Goal: Task Accomplishment & Management: Complete application form

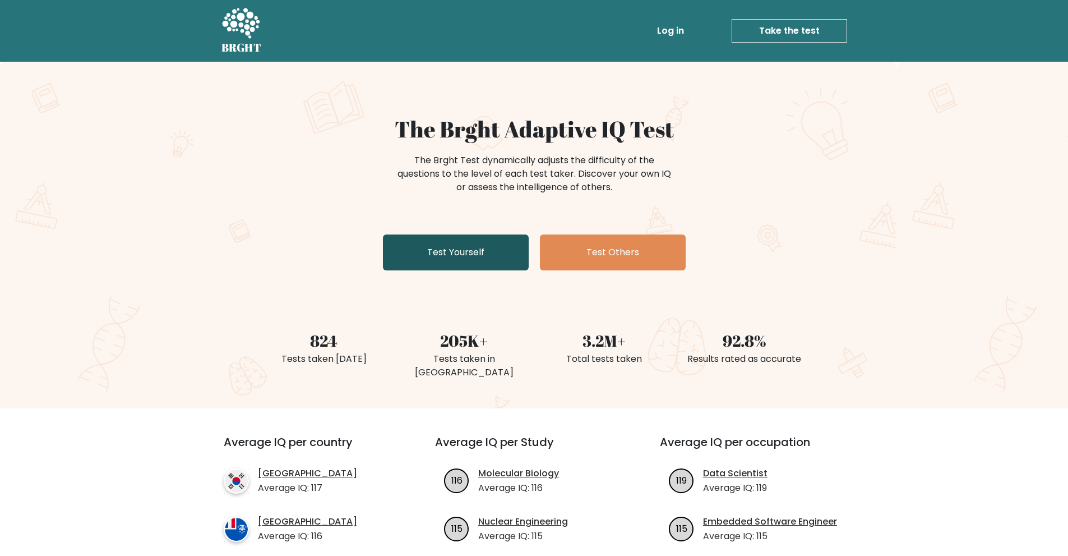
click at [469, 261] on link "Test Yourself" at bounding box center [456, 252] width 146 height 36
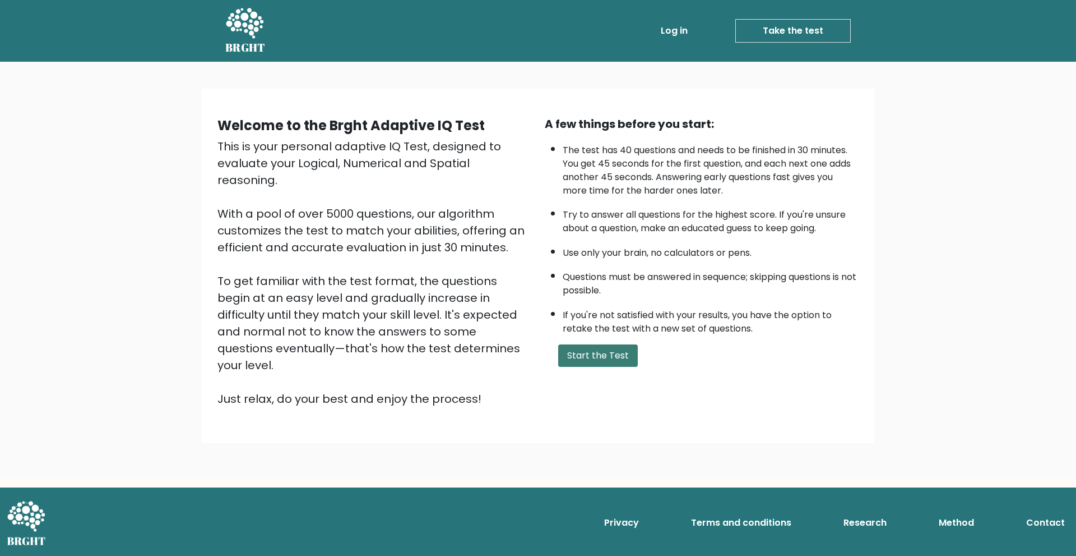
click at [581, 351] on button "Start the Test" at bounding box center [598, 355] width 80 height 22
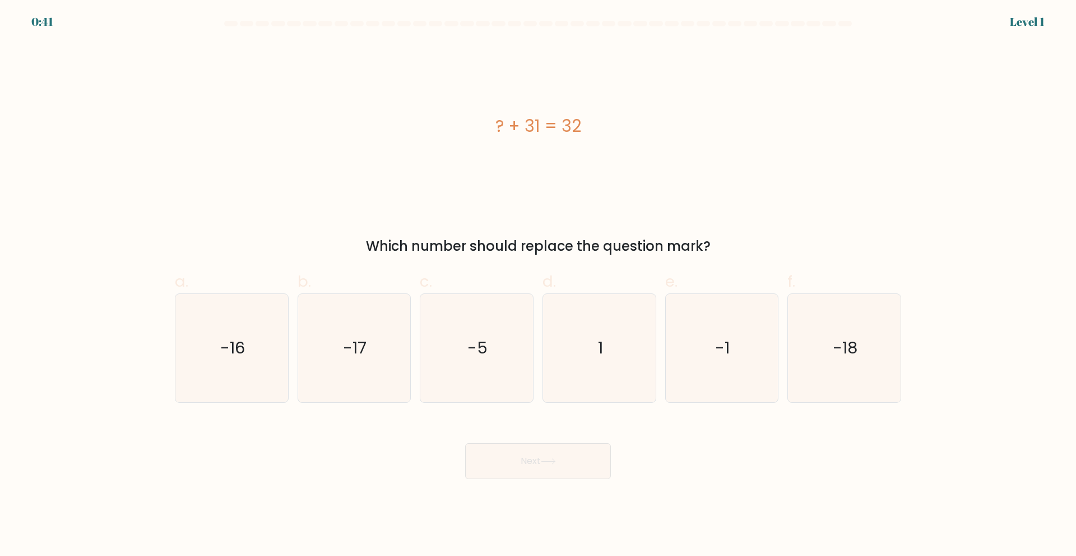
drag, startPoint x: 370, startPoint y: 249, endPoint x: 706, endPoint y: 242, distance: 335.9
click at [706, 242] on div "Which number should replace the question mark?" at bounding box center [538, 246] width 713 height 20
click at [495, 123] on div "? + 31 = 32" at bounding box center [538, 125] width 727 height 25
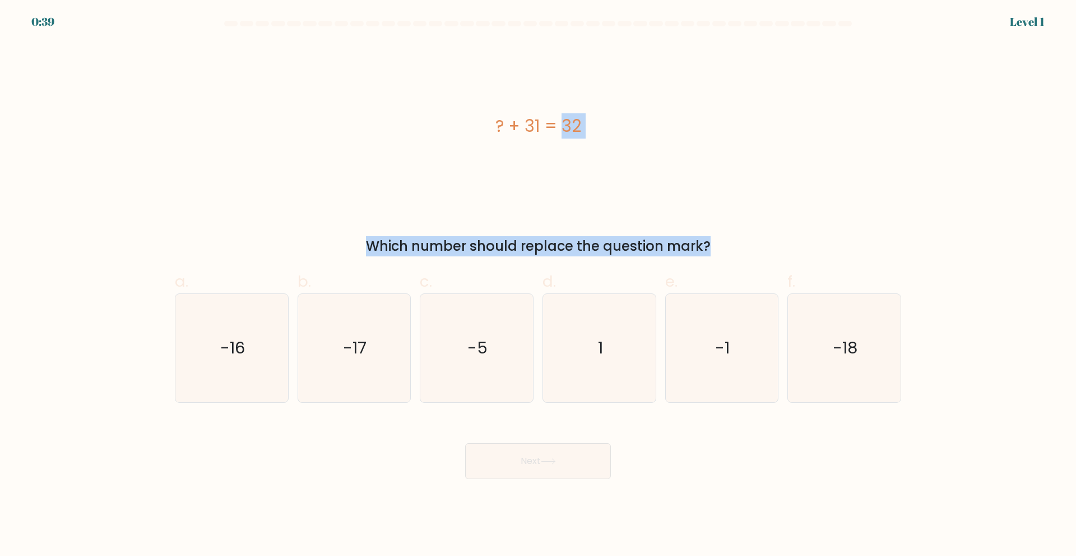
drag, startPoint x: 494, startPoint y: 123, endPoint x: 706, endPoint y: 243, distance: 243.0
click at [706, 243] on div "? + 31 = 32 Which number should replace the question mark?" at bounding box center [538, 150] width 740 height 214
copy form "? + 31 = 32 Which number should replace the question mark?"
click at [568, 254] on div "Which number should replace the question mark?" at bounding box center [538, 246] width 713 height 20
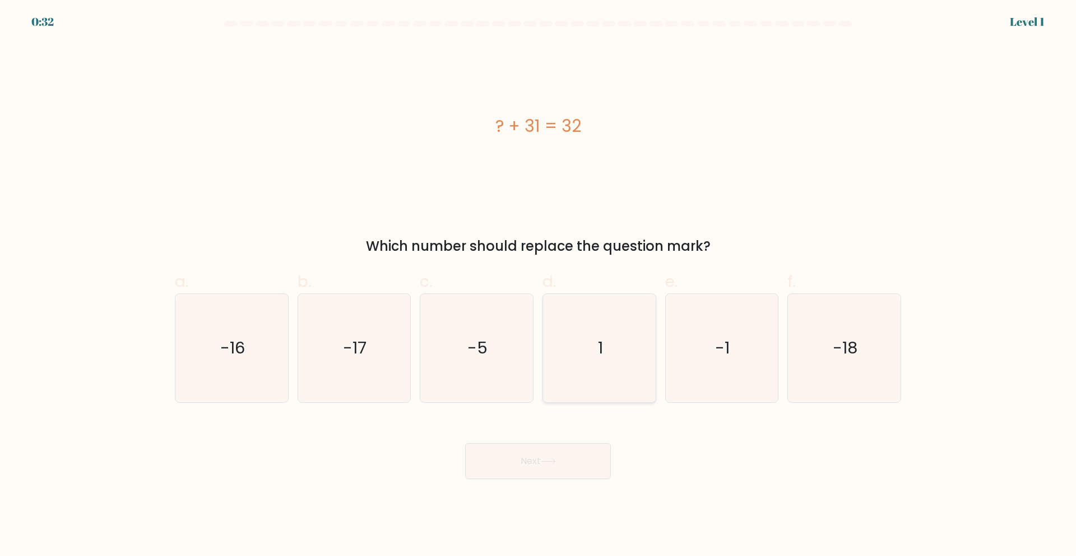
click at [583, 323] on icon "1" at bounding box center [599, 348] width 108 height 108
click at [539, 285] on input "d. 1" at bounding box center [538, 281] width 1 height 7
radio input "true"
click at [570, 460] on button "Next" at bounding box center [538, 461] width 146 height 36
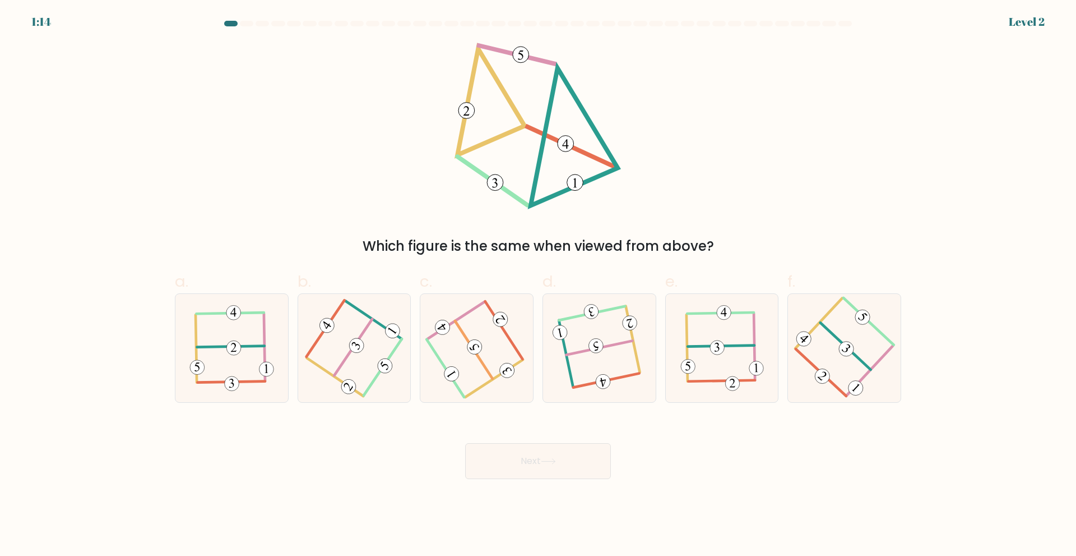
drag, startPoint x: 435, startPoint y: 42, endPoint x: 623, endPoint y: 166, distance: 225.5
click at [622, 164] on form at bounding box center [538, 250] width 1076 height 458
drag, startPoint x: 711, startPoint y: 246, endPoint x: 466, endPoint y: 60, distance: 307.3
click at [466, 60] on div "Which figure is the same when viewed from above?" at bounding box center [538, 150] width 740 height 214
click at [482, 40] on form at bounding box center [538, 250] width 1076 height 458
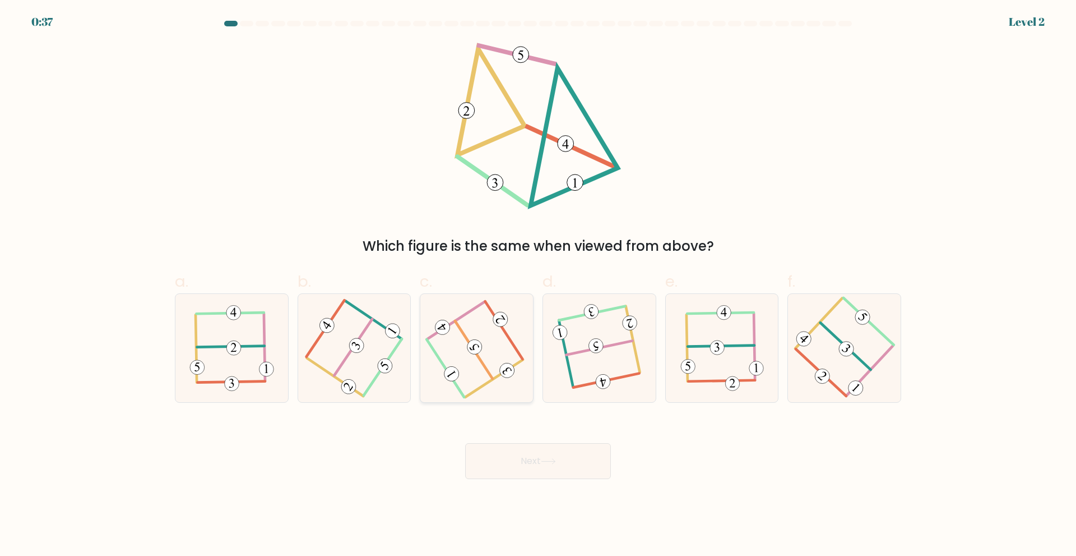
click at [490, 348] on icon at bounding box center [476, 347] width 86 height 86
click at [538, 285] on input "c." at bounding box center [538, 281] width 1 height 7
radio input "true"
click at [551, 458] on icon at bounding box center [548, 461] width 15 height 6
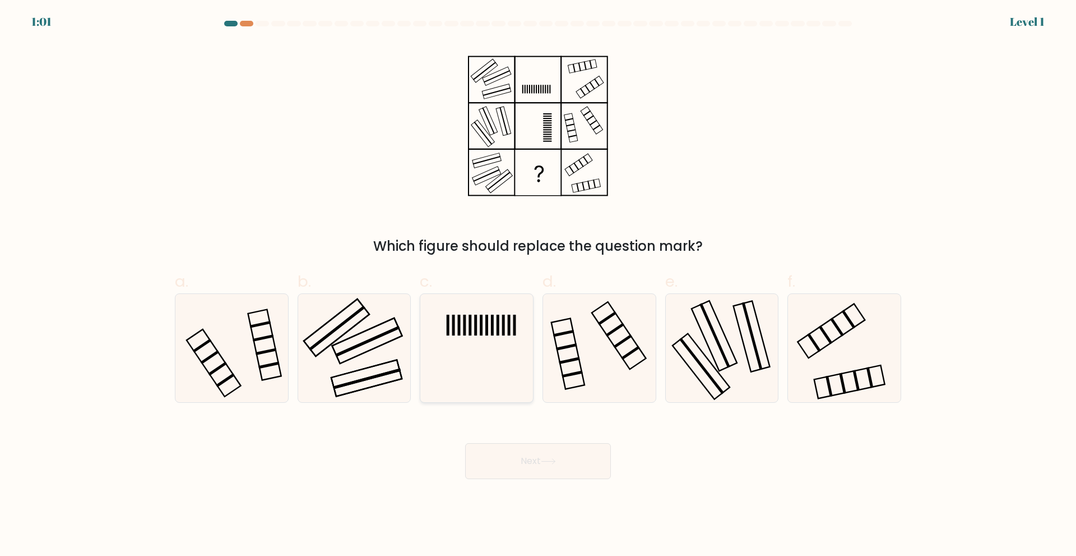
click at [473, 329] on icon at bounding box center [477, 348] width 108 height 108
click at [538, 285] on input "c." at bounding box center [538, 281] width 1 height 7
radio input "true"
click at [564, 466] on button "Next" at bounding box center [538, 461] width 146 height 36
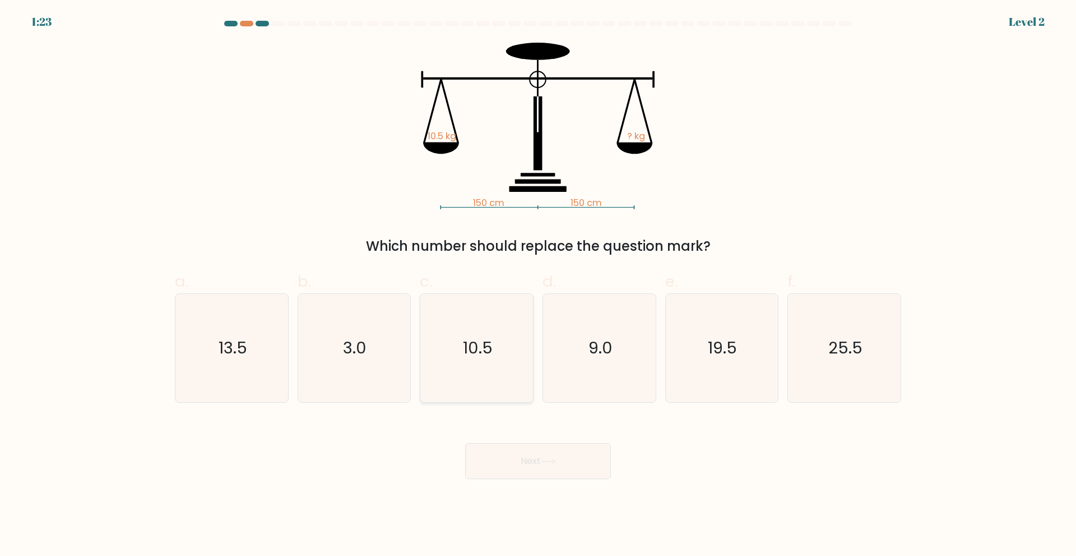
click at [489, 328] on icon "10.5" at bounding box center [477, 348] width 108 height 108
click at [538, 285] on input "c. 10.5" at bounding box center [538, 281] width 1 height 7
radio input "true"
click at [535, 452] on button "Next" at bounding box center [538, 461] width 146 height 36
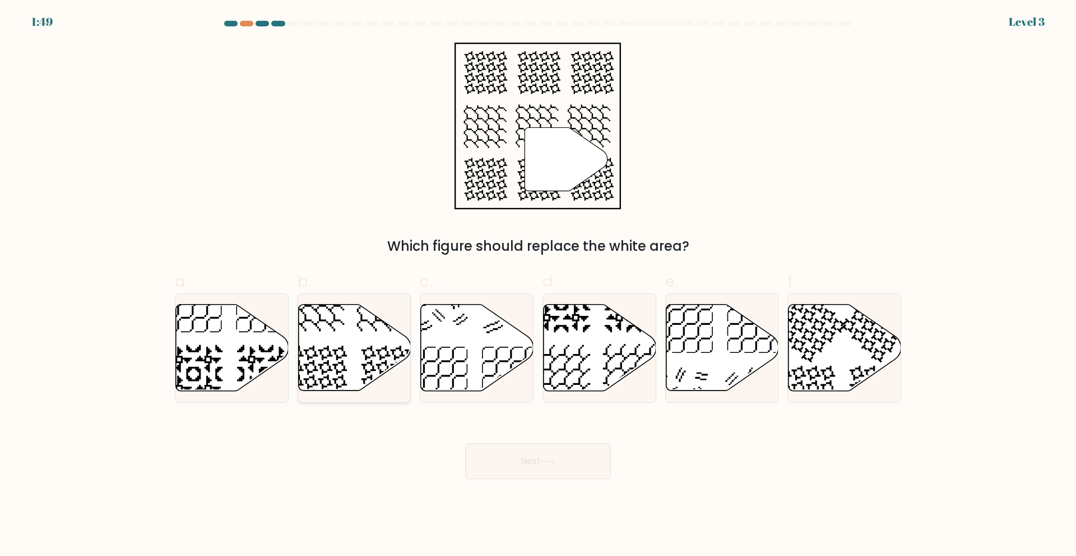
click at [356, 344] on icon at bounding box center [354, 347] width 113 height 86
click at [538, 285] on input "b." at bounding box center [538, 281] width 1 height 7
radio input "true"
click at [527, 464] on button "Next" at bounding box center [538, 461] width 146 height 36
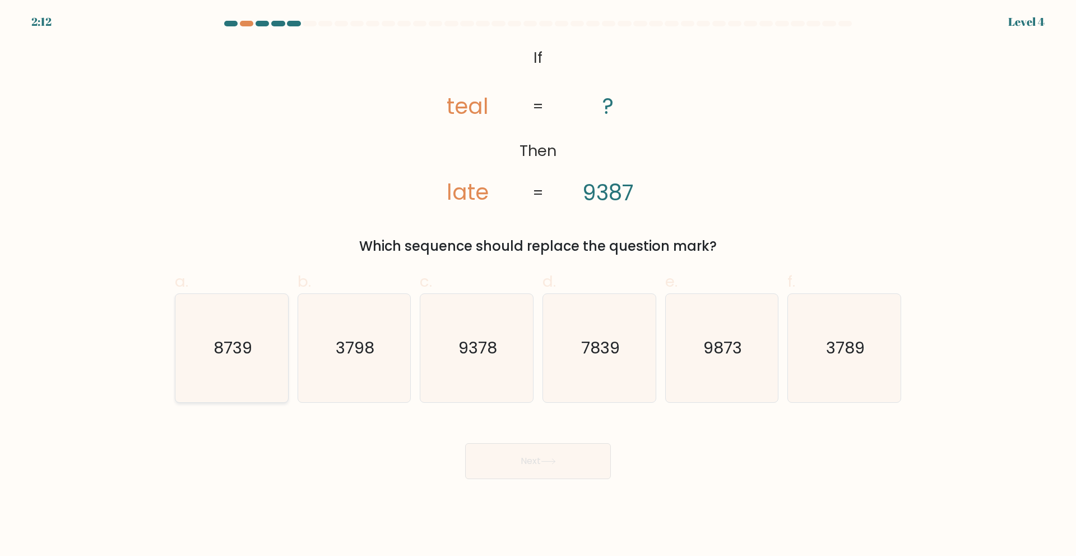
click at [235, 351] on text "8739" at bounding box center [233, 347] width 39 height 22
click at [538, 285] on input "a. 8739" at bounding box center [538, 281] width 1 height 7
radio input "true"
click at [521, 466] on button "Next" at bounding box center [538, 461] width 146 height 36
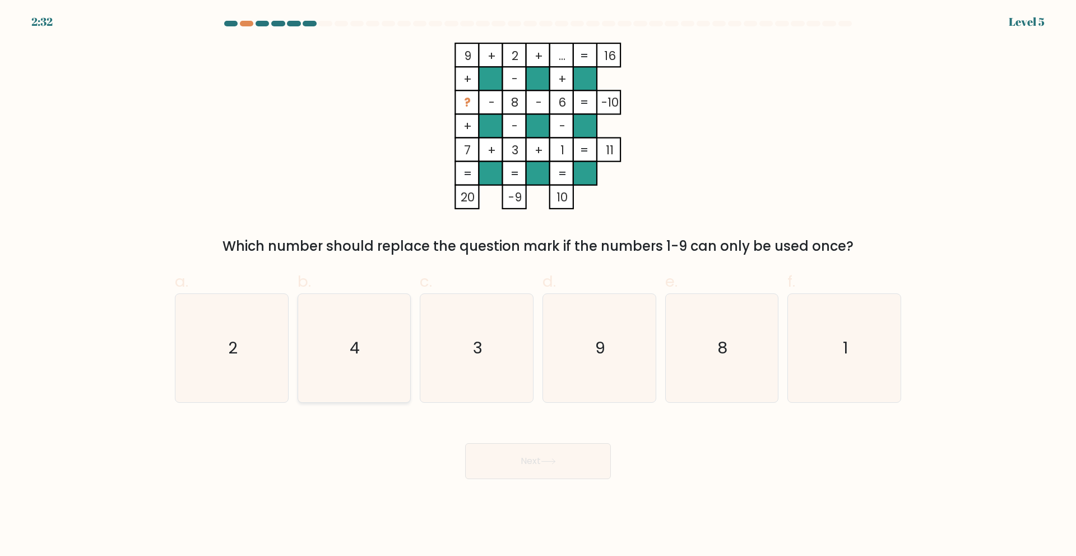
click at [378, 345] on icon "4" at bounding box center [354, 348] width 108 height 108
click at [538, 285] on input "b. 4" at bounding box center [538, 281] width 1 height 7
radio input "true"
click at [485, 460] on button "Next" at bounding box center [538, 461] width 146 height 36
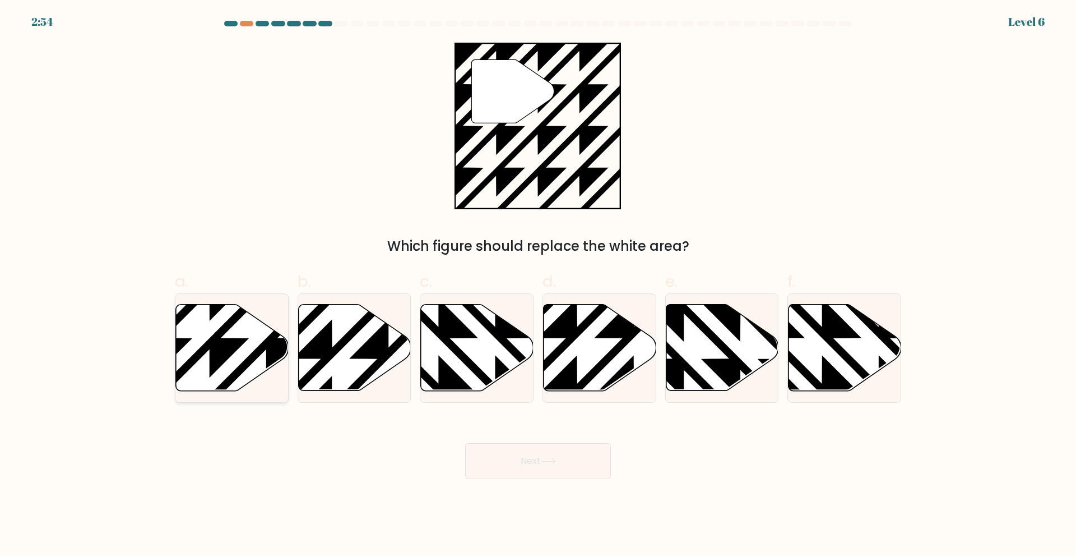
click at [206, 349] on icon at bounding box center [266, 394] width 227 height 227
click at [538, 285] on input "a." at bounding box center [538, 281] width 1 height 7
radio input "true"
click at [493, 470] on button "Next" at bounding box center [538, 461] width 146 height 36
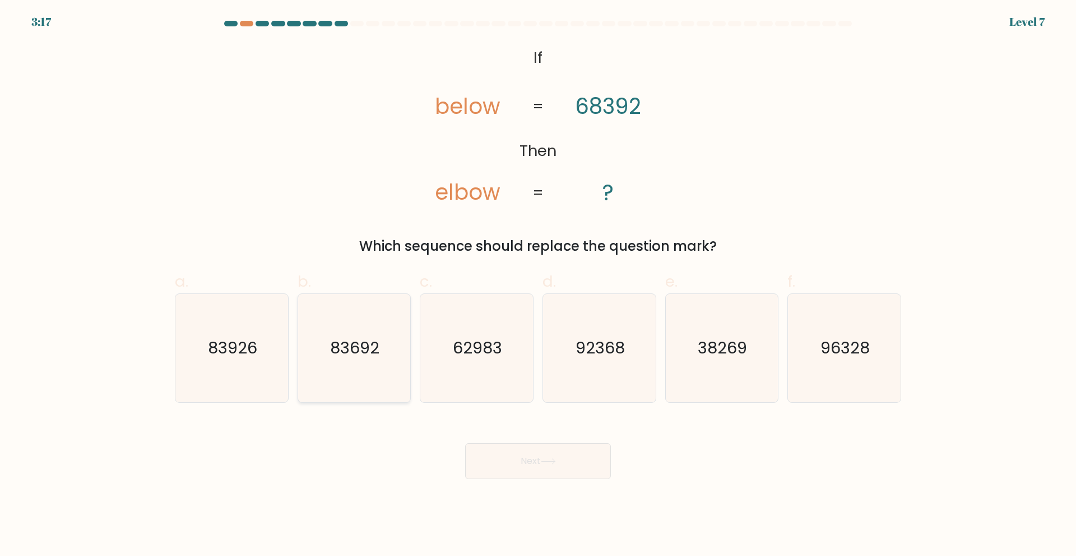
click at [367, 371] on icon "83692" at bounding box center [354, 348] width 108 height 108
click at [538, 285] on input "b. 83692" at bounding box center [538, 281] width 1 height 7
radio input "true"
click at [506, 475] on button "Next" at bounding box center [538, 461] width 146 height 36
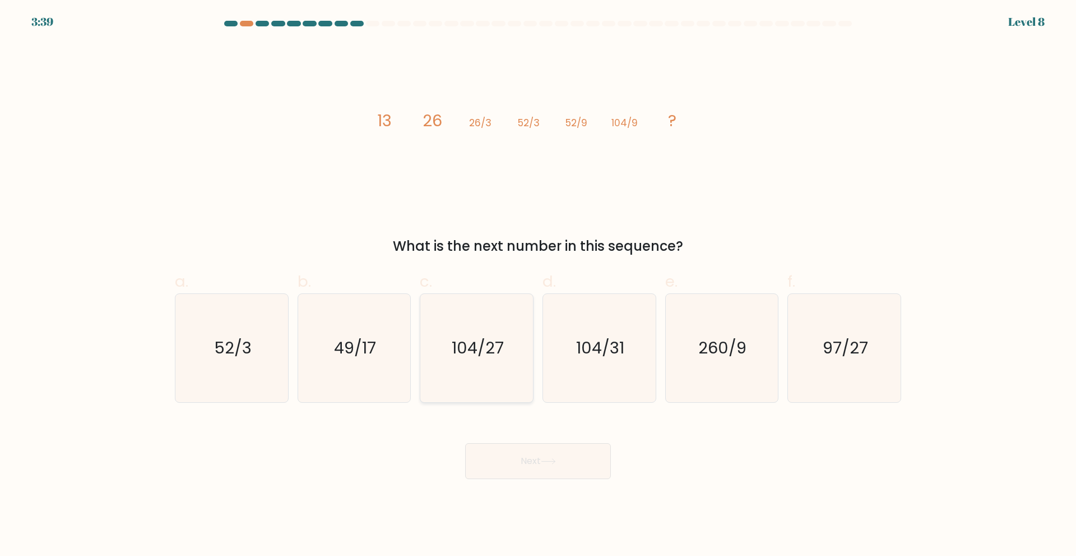
click at [499, 327] on icon "104/27" at bounding box center [477, 348] width 108 height 108
click at [538, 285] on input "c. 104/27" at bounding box center [538, 281] width 1 height 7
radio input "true"
click at [511, 454] on button "Next" at bounding box center [538, 461] width 146 height 36
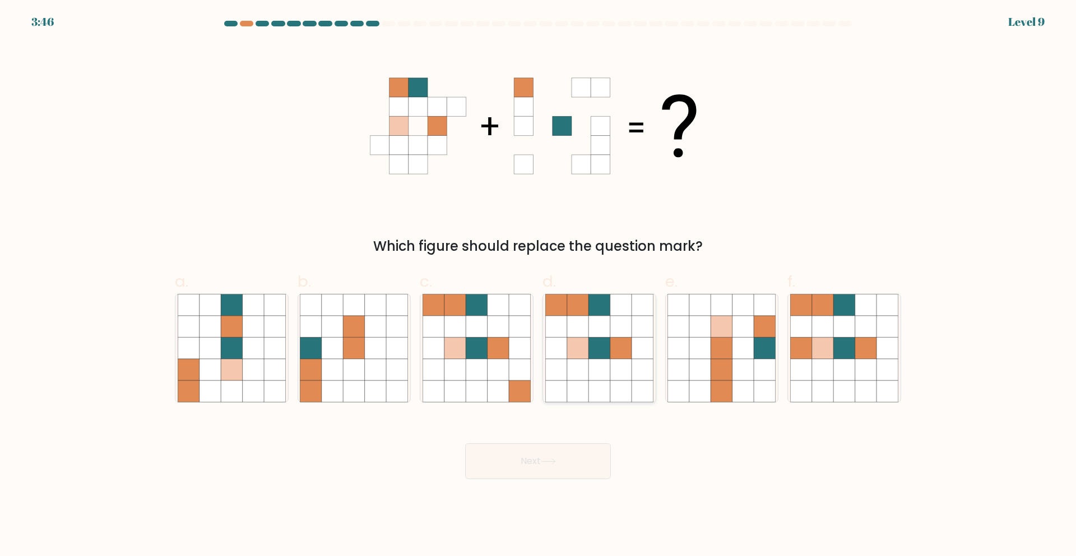
click at [591, 325] on icon at bounding box center [599, 325] width 21 height 21
click at [539, 285] on input "d." at bounding box center [538, 281] width 1 height 7
radio input "true"
click at [563, 467] on button "Next" at bounding box center [538, 461] width 146 height 36
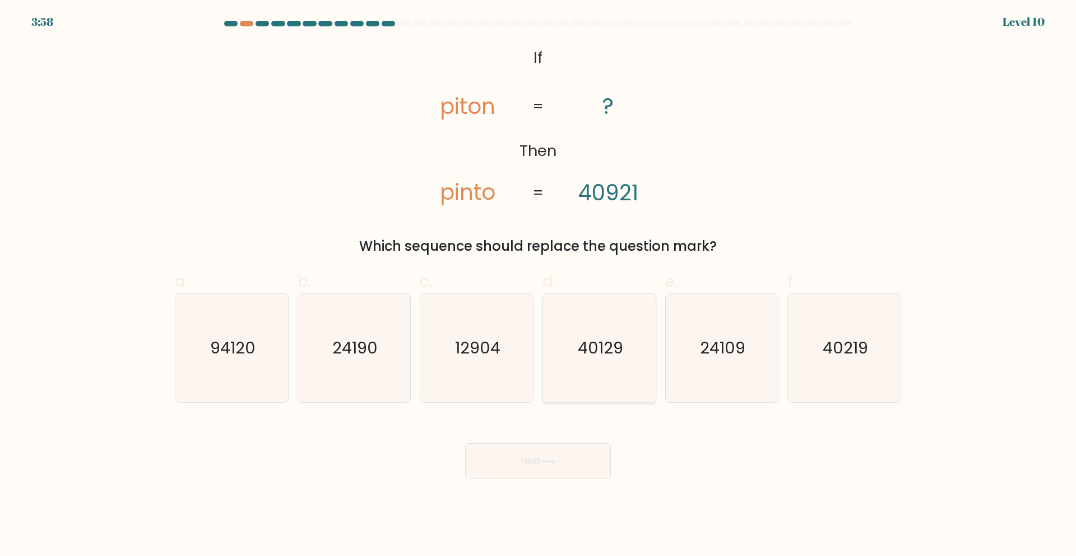
click at [586, 346] on text "40129" at bounding box center [600, 347] width 45 height 22
click at [539, 285] on input "d. 40129" at bounding box center [538, 281] width 1 height 7
radio input "true"
click at [553, 464] on icon at bounding box center [548, 461] width 15 height 6
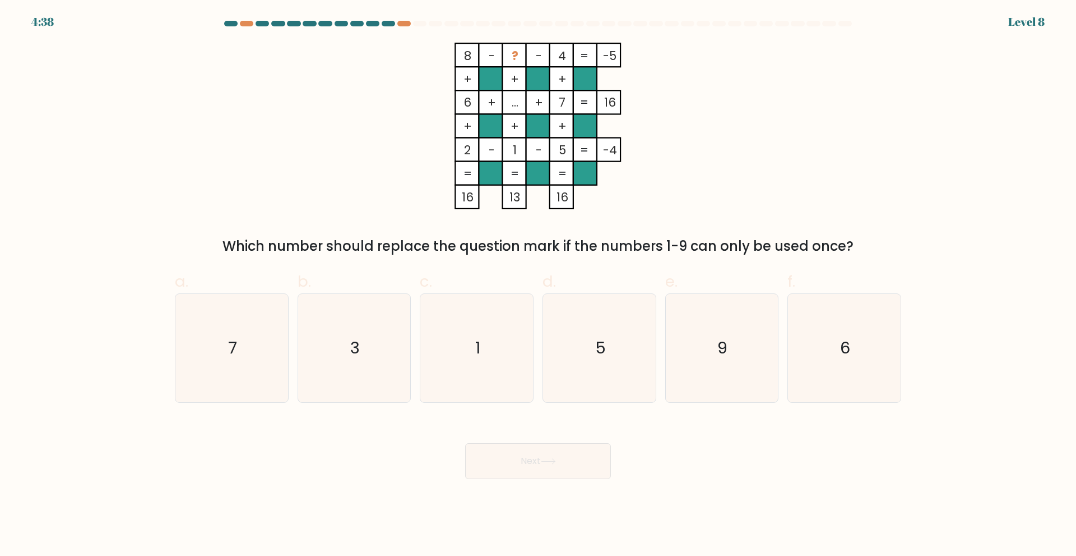
click at [243, 108] on div "8 - ? - 4 -5 + + + 6 + ... + 7 16 + + + 2 - 1 - 5 = -4 = = = = 16 13 16 = Which…" at bounding box center [538, 150] width 740 height 214
click at [707, 329] on icon "9" at bounding box center [722, 348] width 108 height 108
click at [539, 285] on input "e. 9" at bounding box center [538, 281] width 1 height 7
radio input "true"
click at [573, 471] on button "Next" at bounding box center [538, 461] width 146 height 36
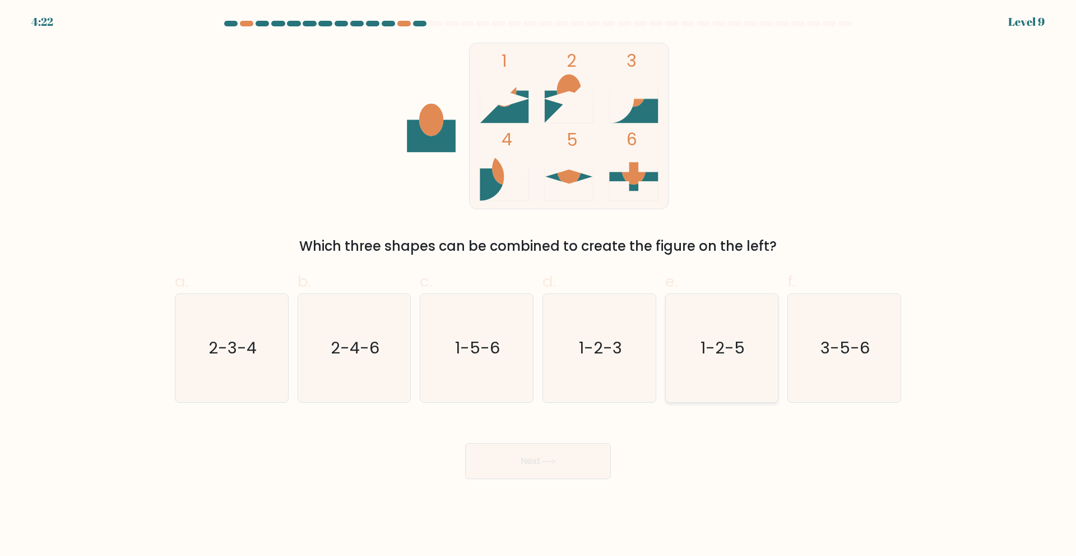
click at [693, 327] on icon "1-2-5" at bounding box center [722, 348] width 108 height 108
click at [539, 285] on input "e. 1-2-5" at bounding box center [538, 281] width 1 height 7
radio input "true"
click at [589, 455] on button "Next" at bounding box center [538, 461] width 146 height 36
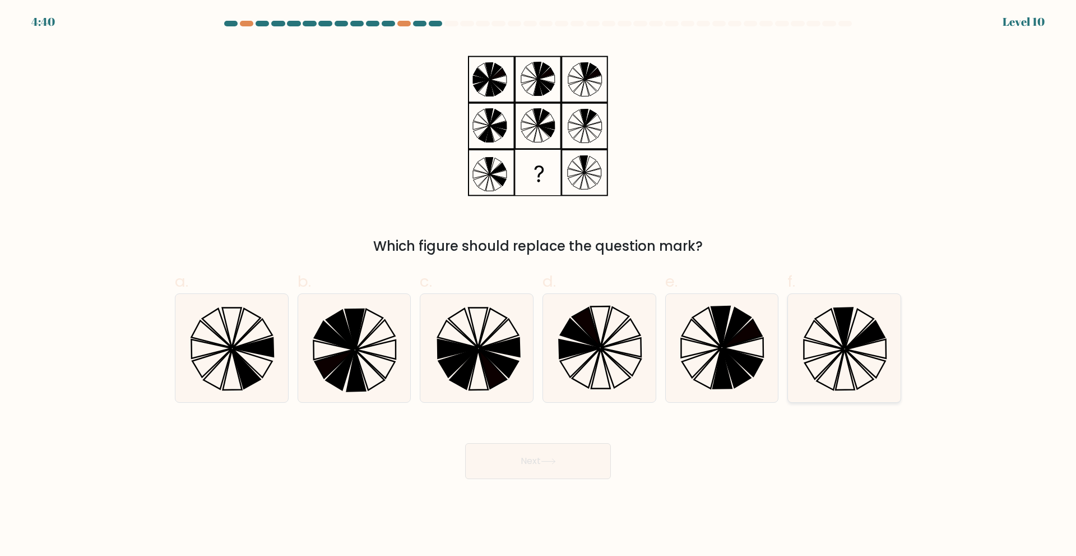
click at [848, 358] on icon at bounding box center [859, 368] width 29 height 39
click at [539, 285] on input "f." at bounding box center [538, 281] width 1 height 7
radio input "true"
click at [586, 457] on button "Next" at bounding box center [538, 461] width 146 height 36
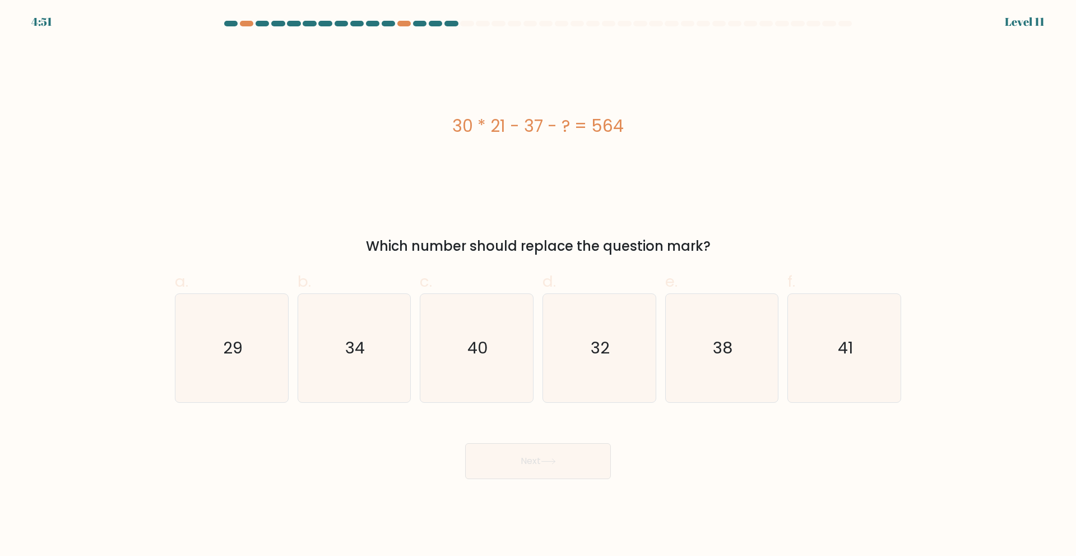
click at [312, 479] on body "4:51 Level 11" at bounding box center [538, 278] width 1076 height 556
click at [270, 382] on icon "29" at bounding box center [232, 348] width 108 height 108
click at [538, 285] on input "a. 29" at bounding box center [538, 281] width 1 height 7
radio input "true"
click at [518, 466] on button "Next" at bounding box center [538, 461] width 146 height 36
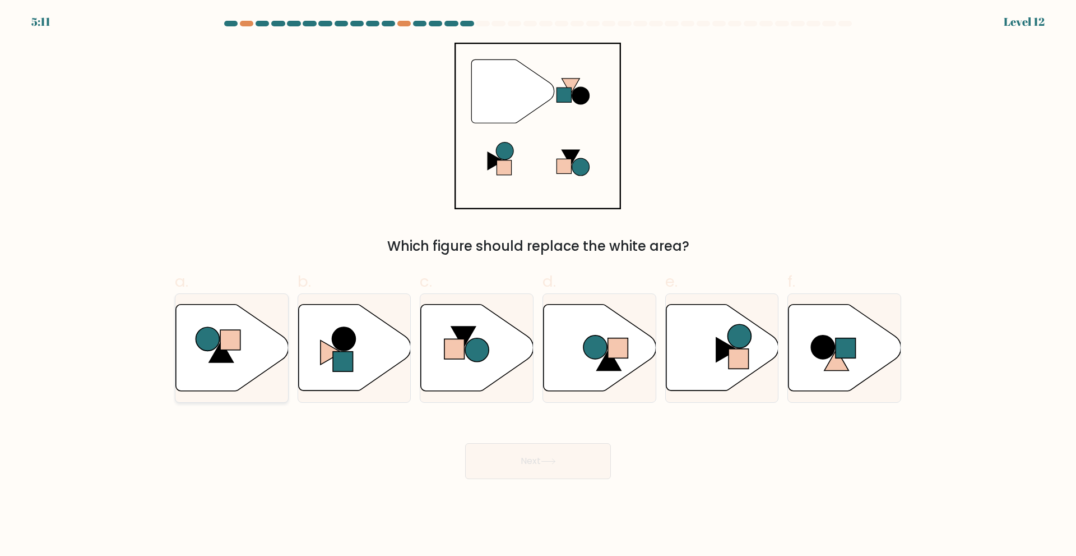
click at [229, 340] on rect at bounding box center [230, 340] width 20 height 20
click at [538, 285] on input "a." at bounding box center [538, 281] width 1 height 7
radio input "true"
click at [468, 465] on button "Next" at bounding box center [538, 461] width 146 height 36
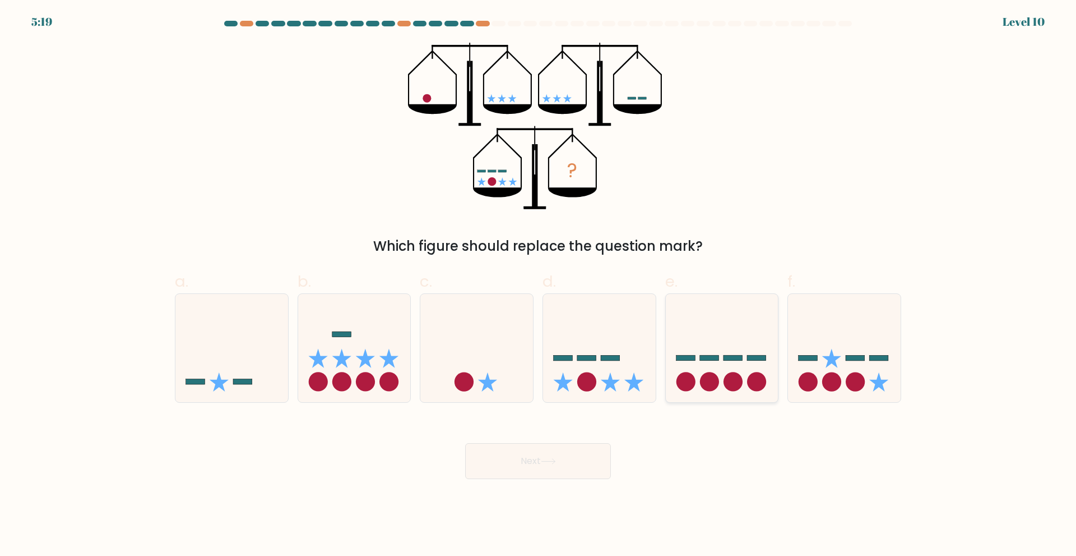
click at [729, 366] on icon at bounding box center [722, 347] width 113 height 93
click at [539, 285] on input "e." at bounding box center [538, 281] width 1 height 7
radio input "true"
click at [556, 458] on icon at bounding box center [548, 461] width 15 height 6
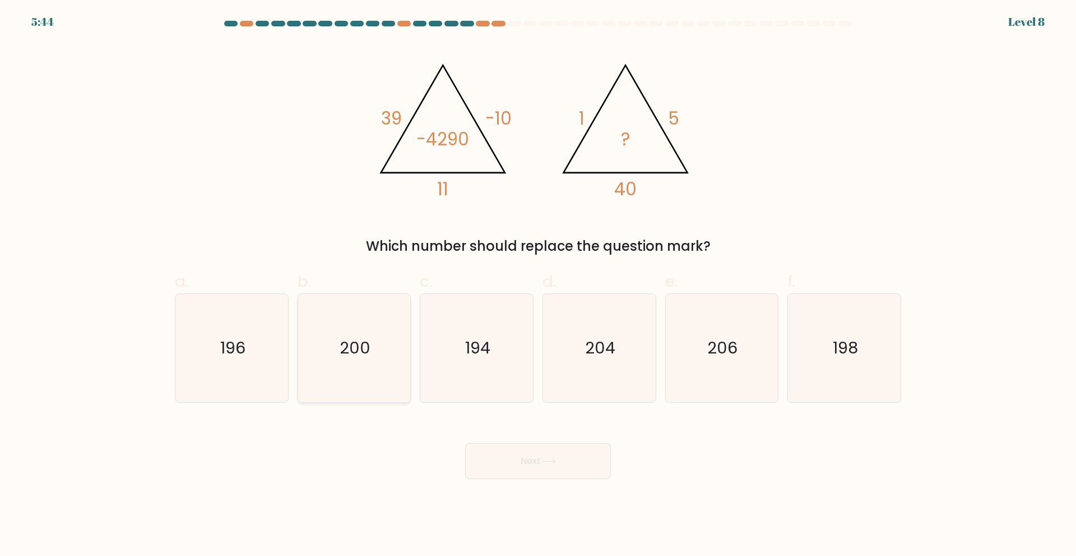
click at [366, 316] on icon "200" at bounding box center [354, 348] width 108 height 108
click at [538, 285] on input "b. 200" at bounding box center [538, 281] width 1 height 7
radio input "true"
click at [488, 461] on button "Next" at bounding box center [538, 461] width 146 height 36
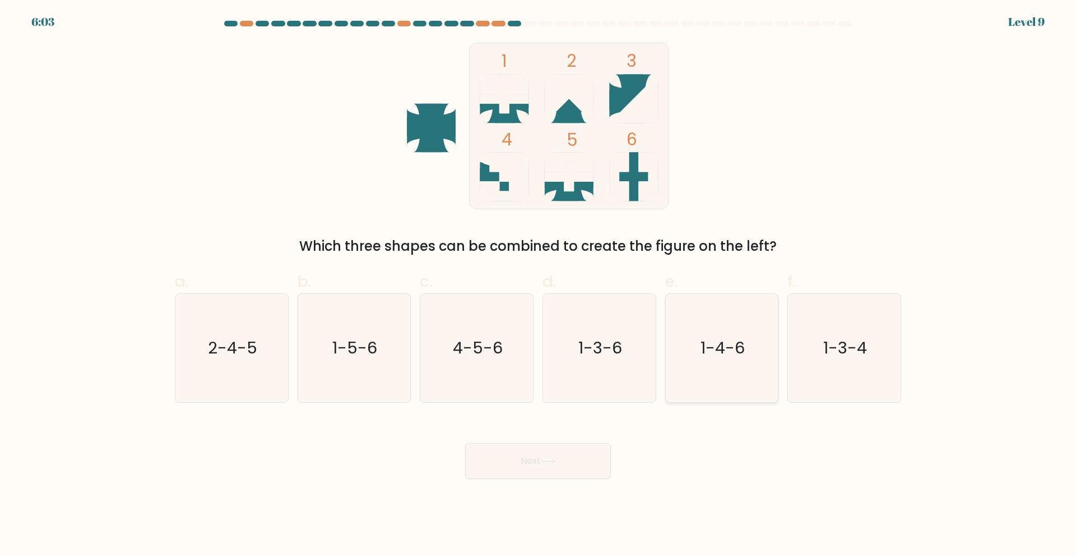
click at [728, 336] on text "1-4-6" at bounding box center [723, 347] width 44 height 22
click at [539, 285] on input "e. 1-4-6" at bounding box center [538, 281] width 1 height 7
radio input "true"
click at [581, 459] on button "Next" at bounding box center [538, 461] width 146 height 36
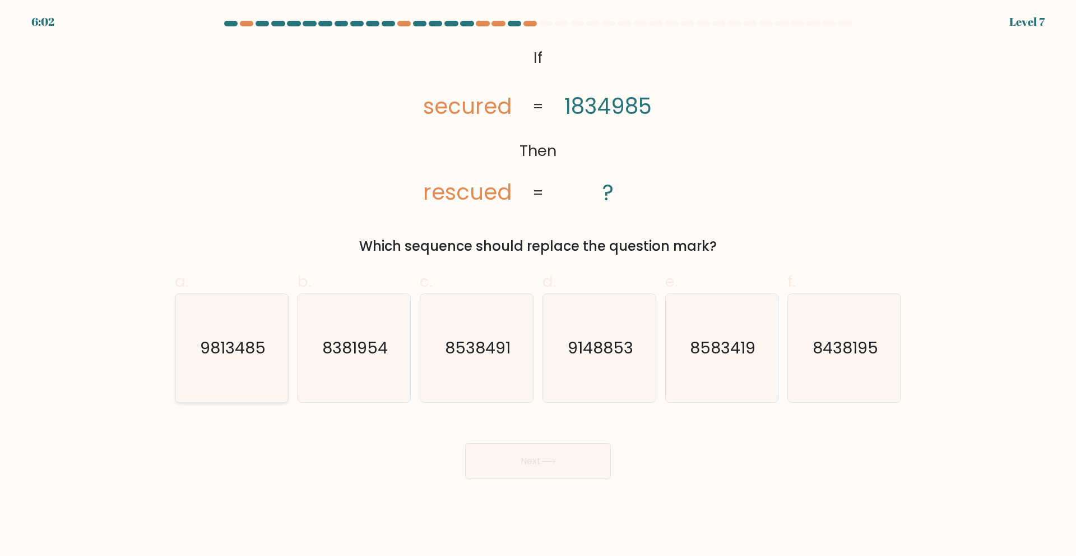
click at [222, 340] on text "9813485" at bounding box center [233, 347] width 66 height 22
click at [538, 285] on input "a. 9813485" at bounding box center [538, 281] width 1 height 7
radio input "true"
click at [493, 452] on button "Next" at bounding box center [538, 461] width 146 height 36
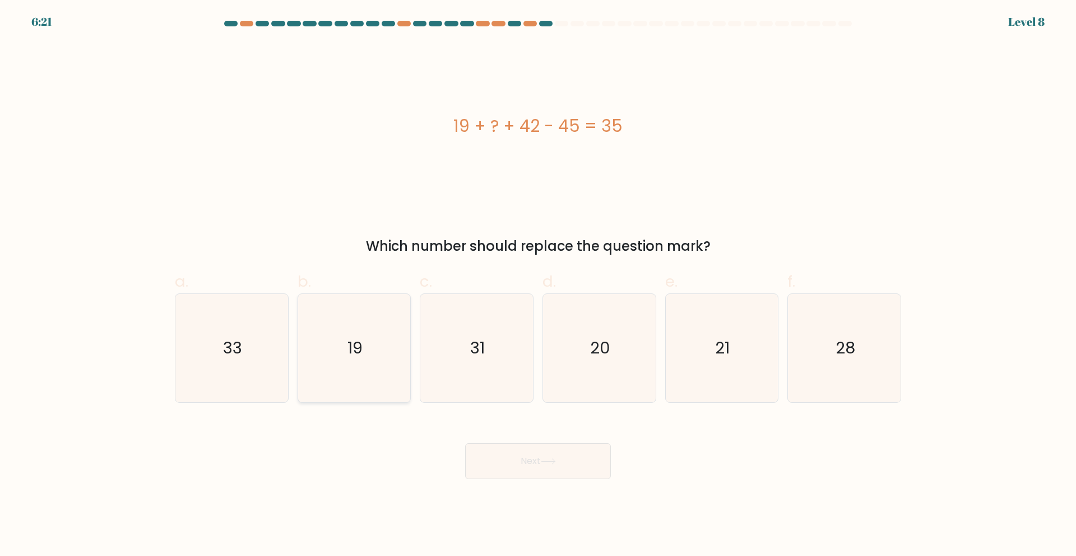
click at [385, 340] on icon "19" at bounding box center [354, 348] width 108 height 108
click at [538, 285] on input "b. 19" at bounding box center [538, 281] width 1 height 7
radio input "true"
click at [535, 459] on button "Next" at bounding box center [538, 461] width 146 height 36
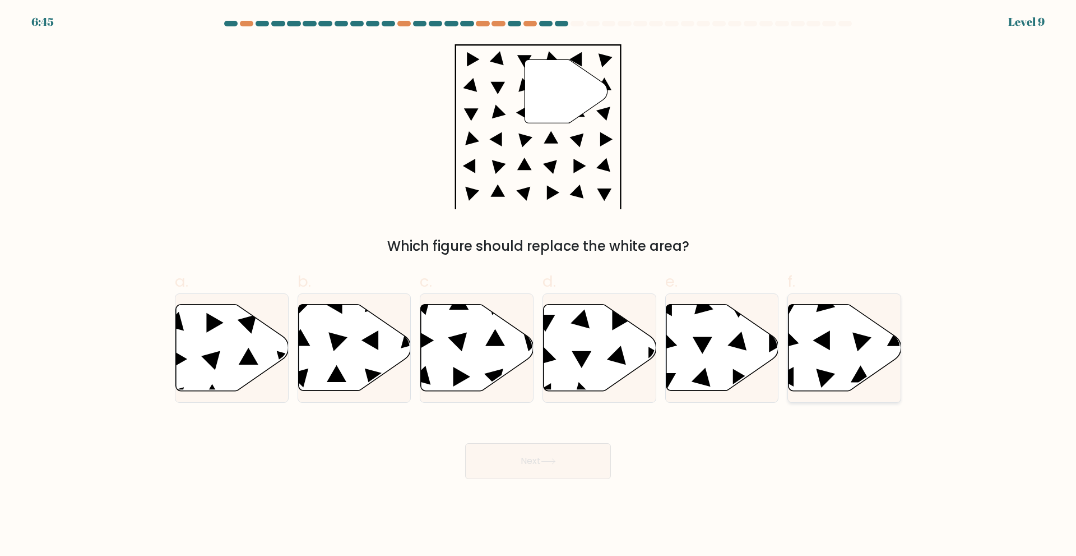
click at [822, 340] on icon at bounding box center [821, 340] width 17 height 20
click at [539, 285] on input "f." at bounding box center [538, 281] width 1 height 7
radio input "true"
click at [563, 468] on button "Next" at bounding box center [538, 461] width 146 height 36
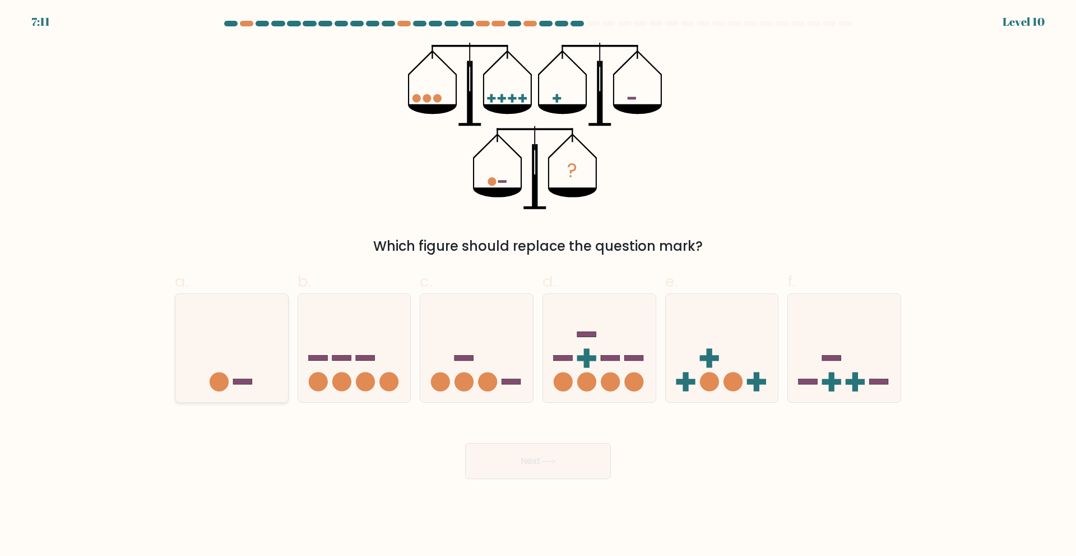
click at [252, 334] on icon at bounding box center [231, 347] width 113 height 93
click at [538, 285] on input "a." at bounding box center [538, 281] width 1 height 7
radio input "true"
click at [496, 465] on button "Next" at bounding box center [538, 461] width 146 height 36
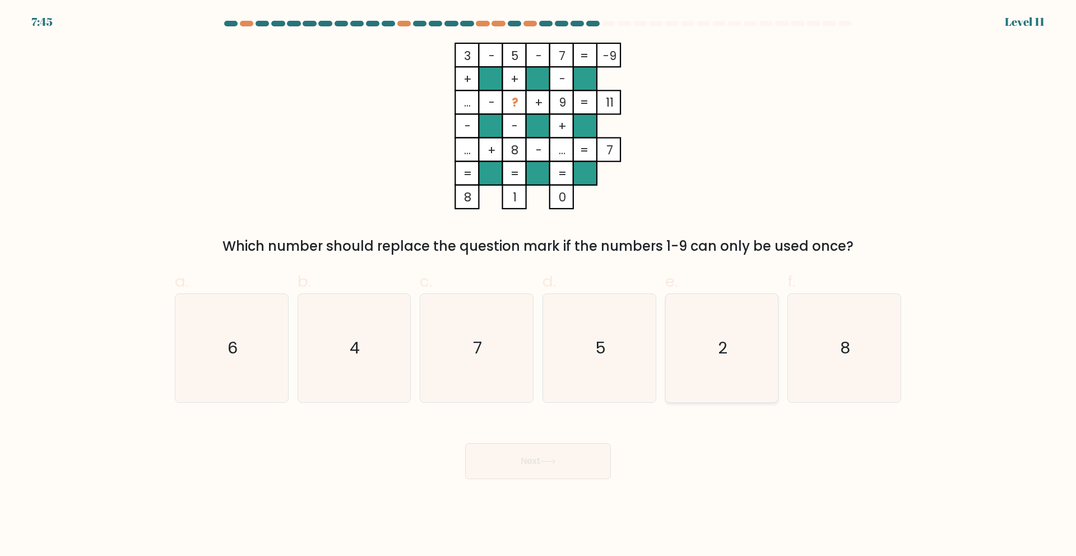
click at [678, 317] on icon "2" at bounding box center [722, 348] width 108 height 108
click at [539, 285] on input "e. 2" at bounding box center [538, 281] width 1 height 7
radio input "true"
click at [544, 441] on div "Next" at bounding box center [538, 447] width 740 height 63
click at [540, 447] on button "Next" at bounding box center [538, 461] width 146 height 36
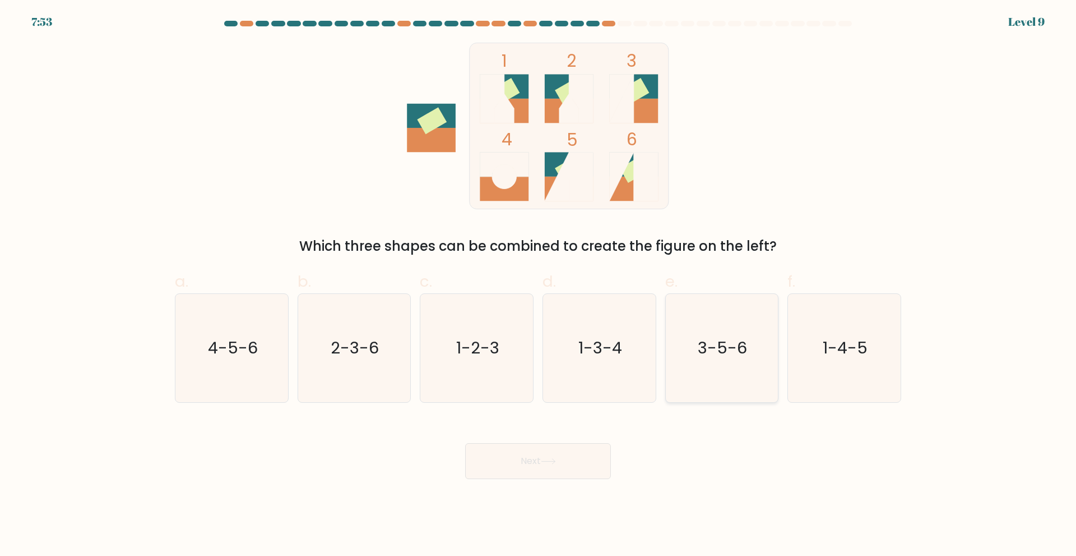
click at [736, 376] on icon "3-5-6" at bounding box center [722, 348] width 108 height 108
click at [539, 285] on input "e. 3-5-6" at bounding box center [538, 281] width 1 height 7
radio input "true"
click at [575, 470] on button "Next" at bounding box center [538, 461] width 146 height 36
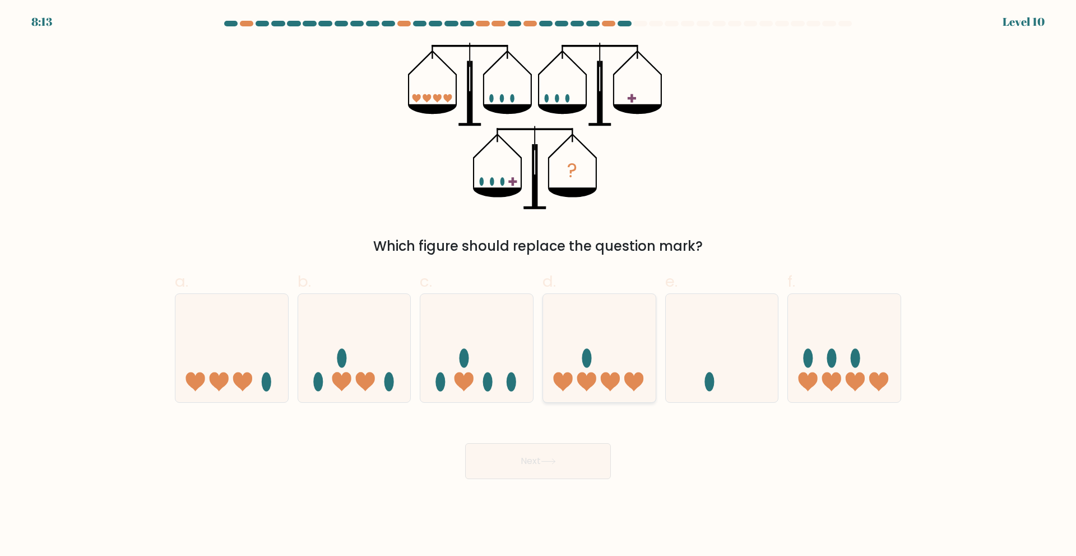
click at [594, 345] on icon at bounding box center [599, 347] width 113 height 93
click at [539, 285] on input "d." at bounding box center [538, 281] width 1 height 7
radio input "true"
click at [577, 456] on button "Next" at bounding box center [538, 461] width 146 height 36
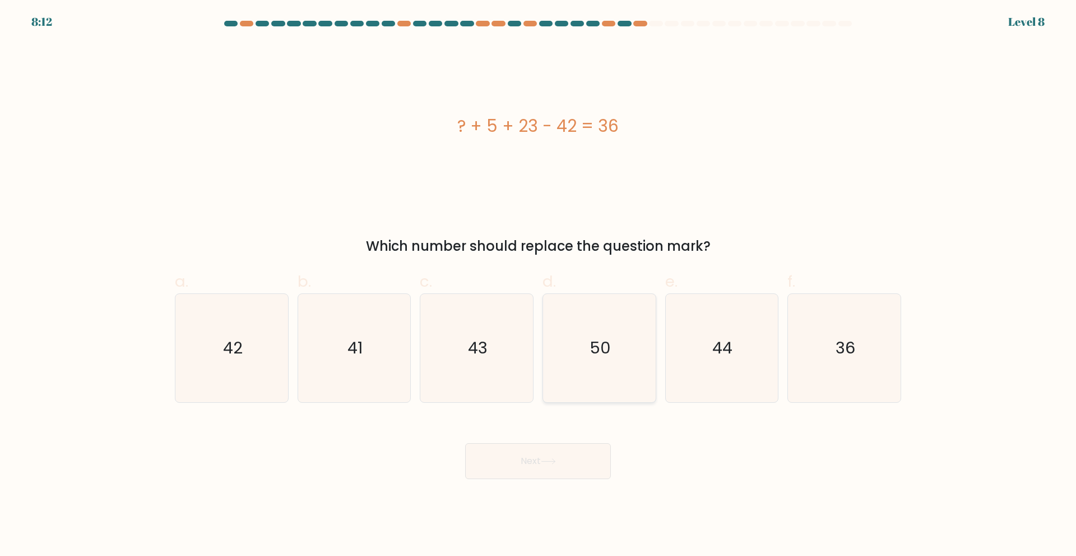
click at [590, 332] on icon "50" at bounding box center [599, 348] width 108 height 108
click at [539, 285] on input "d. 50" at bounding box center [538, 281] width 1 height 7
radio input "true"
click at [582, 448] on button "Next" at bounding box center [538, 461] width 146 height 36
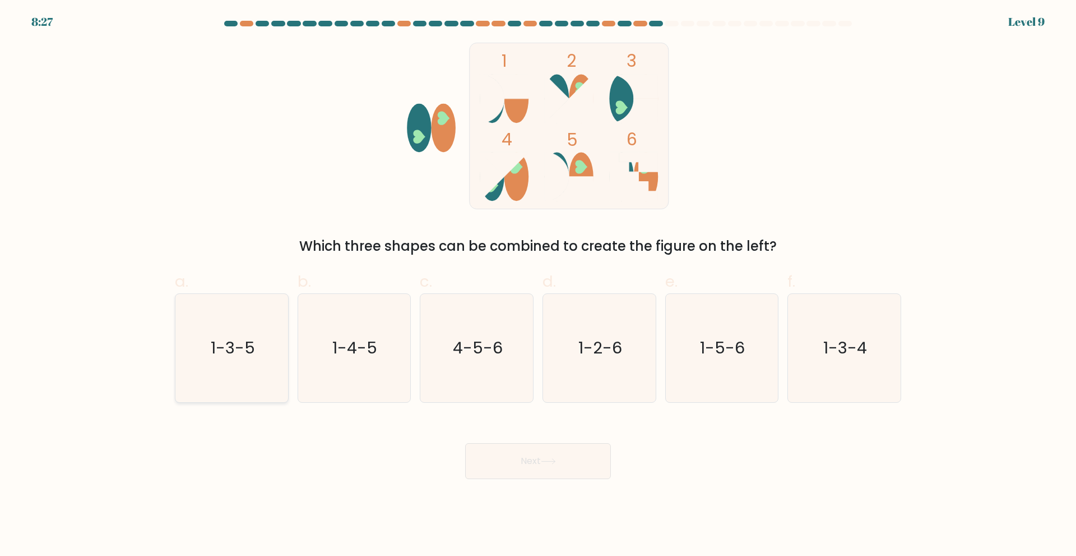
click at [201, 348] on icon "1-3-5" at bounding box center [232, 348] width 108 height 108
click at [538, 285] on input "a. 1-3-5" at bounding box center [538, 281] width 1 height 7
radio input "true"
click at [482, 462] on button "Next" at bounding box center [538, 461] width 146 height 36
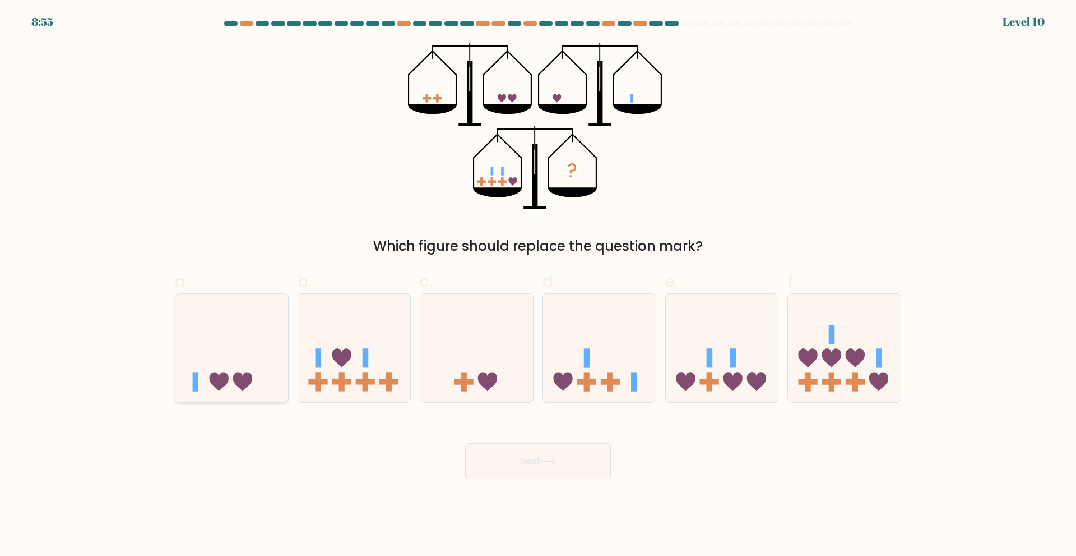
click at [229, 351] on icon at bounding box center [231, 347] width 113 height 93
click at [538, 285] on input "a." at bounding box center [538, 281] width 1 height 7
radio input "true"
click at [490, 452] on button "Next" at bounding box center [538, 461] width 146 height 36
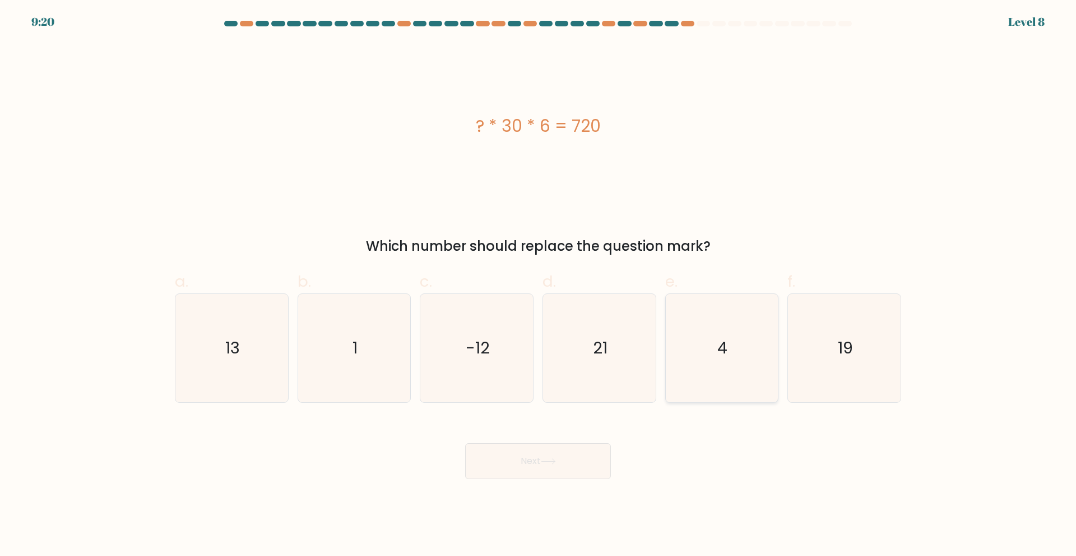
click at [719, 345] on text "4" at bounding box center [723, 347] width 10 height 22
click at [539, 285] on input "e. 4" at bounding box center [538, 281] width 1 height 7
radio input "true"
click at [584, 447] on button "Next" at bounding box center [538, 461] width 146 height 36
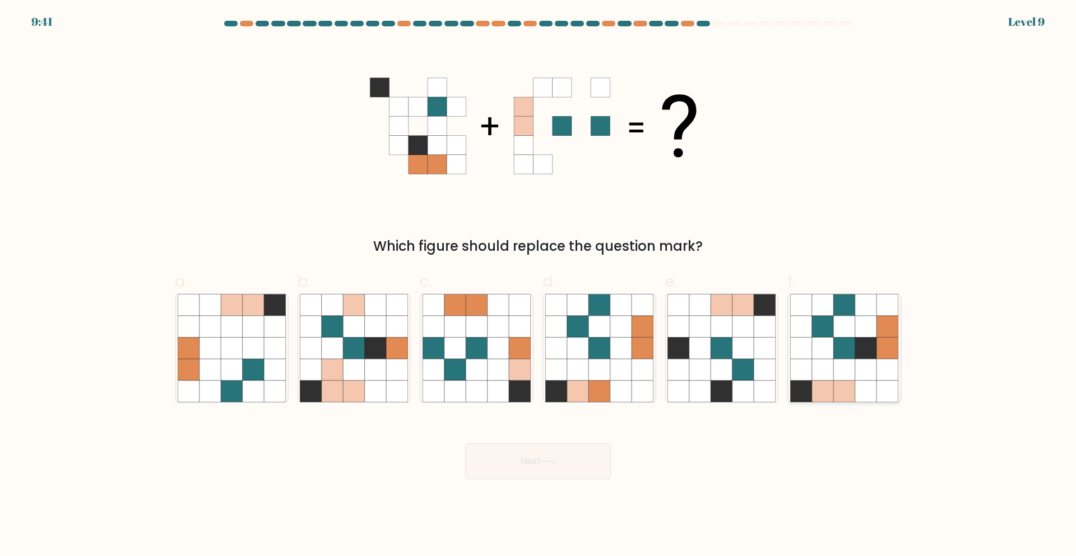
click at [861, 337] on icon at bounding box center [865, 347] width 21 height 21
click at [539, 285] on input "f." at bounding box center [538, 281] width 1 height 7
radio input "true"
click at [563, 462] on button "Next" at bounding box center [538, 461] width 146 height 36
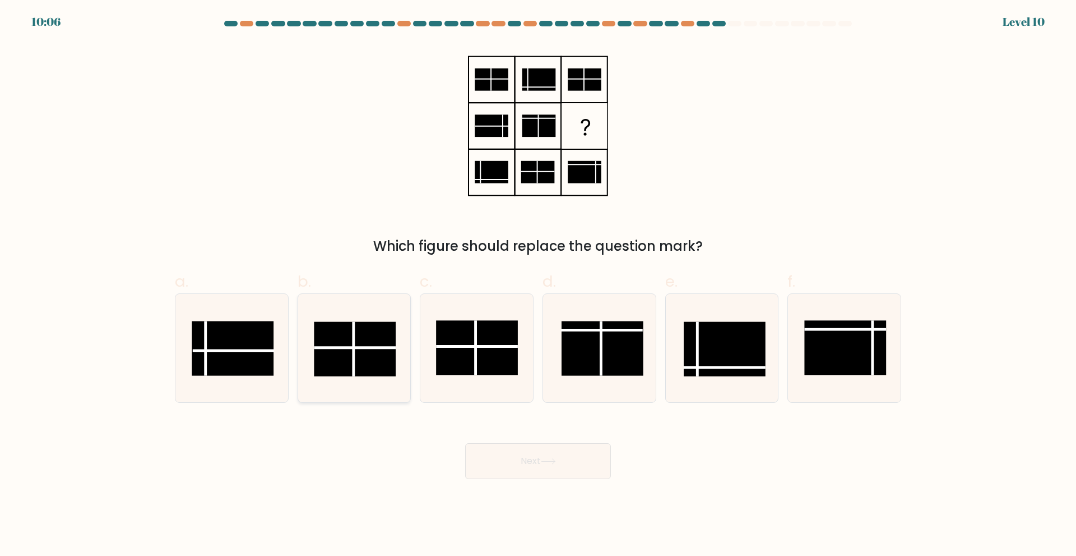
click at [354, 331] on line at bounding box center [354, 348] width 0 height 54
click at [538, 285] on input "b." at bounding box center [538, 281] width 1 height 7
radio input "true"
click at [549, 454] on button "Next" at bounding box center [538, 461] width 146 height 36
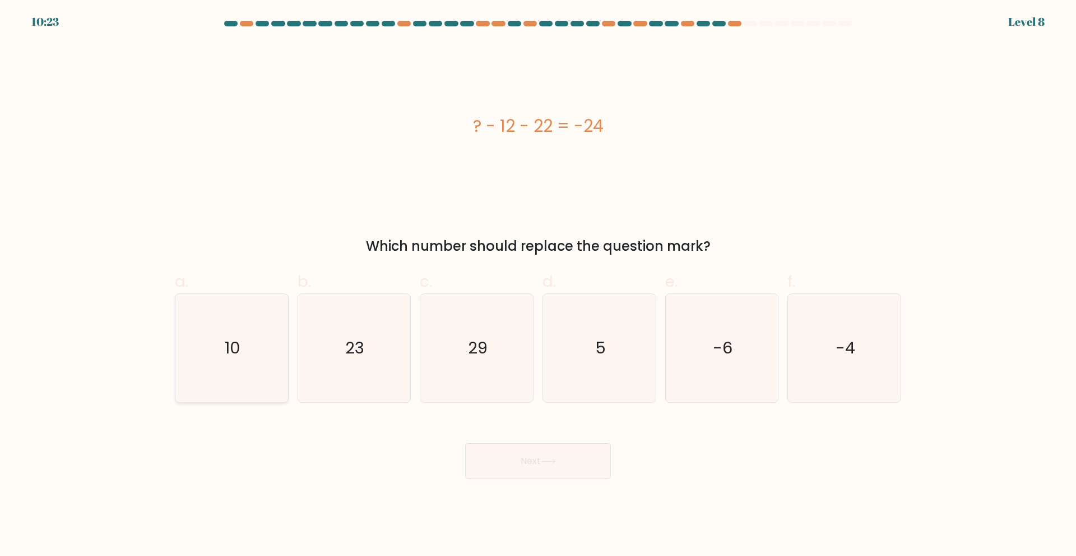
click at [222, 357] on icon "10" at bounding box center [232, 348] width 108 height 108
click at [538, 285] on input "a. 10" at bounding box center [538, 281] width 1 height 7
radio input "true"
click at [489, 474] on button "Next" at bounding box center [538, 461] width 146 height 36
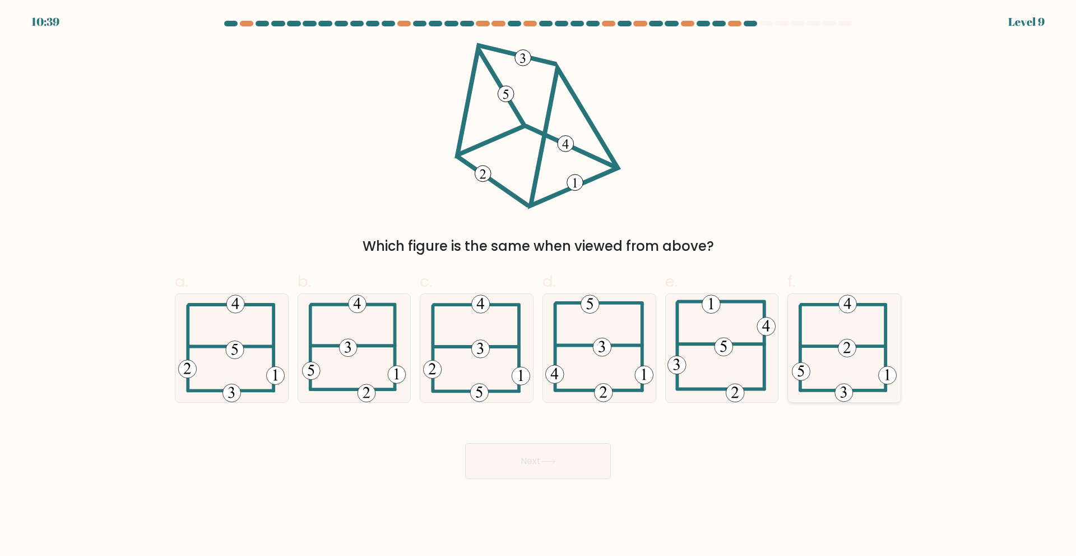
click at [834, 352] on icon at bounding box center [844, 348] width 105 height 108
click at [539, 285] on input "f." at bounding box center [538, 281] width 1 height 7
radio input "true"
click at [533, 464] on button "Next" at bounding box center [538, 461] width 146 height 36
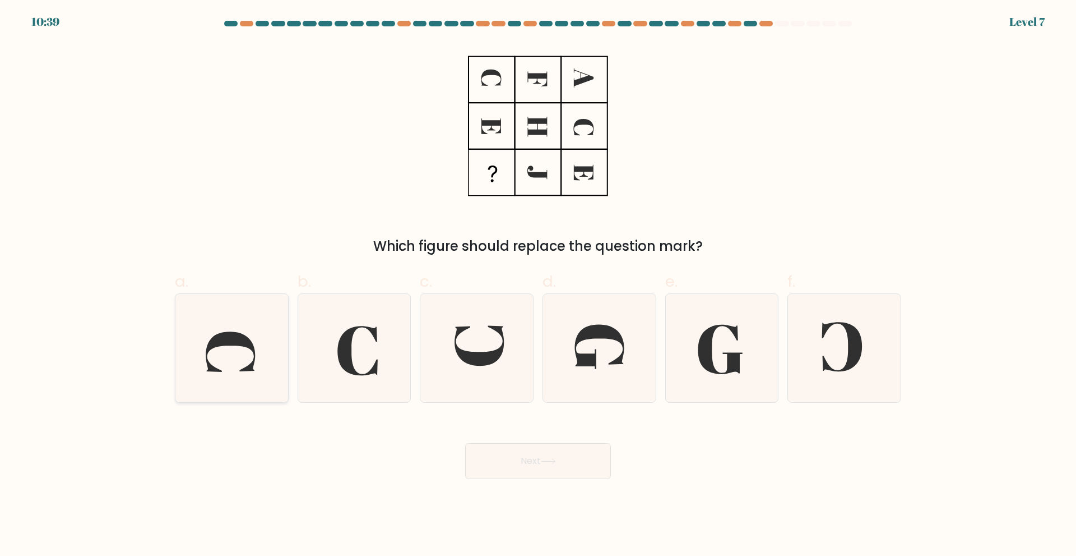
click at [198, 349] on icon at bounding box center [232, 348] width 108 height 108
click at [538, 285] on input "a." at bounding box center [538, 281] width 1 height 7
radio input "true"
click at [520, 455] on button "Next" at bounding box center [538, 461] width 146 height 36
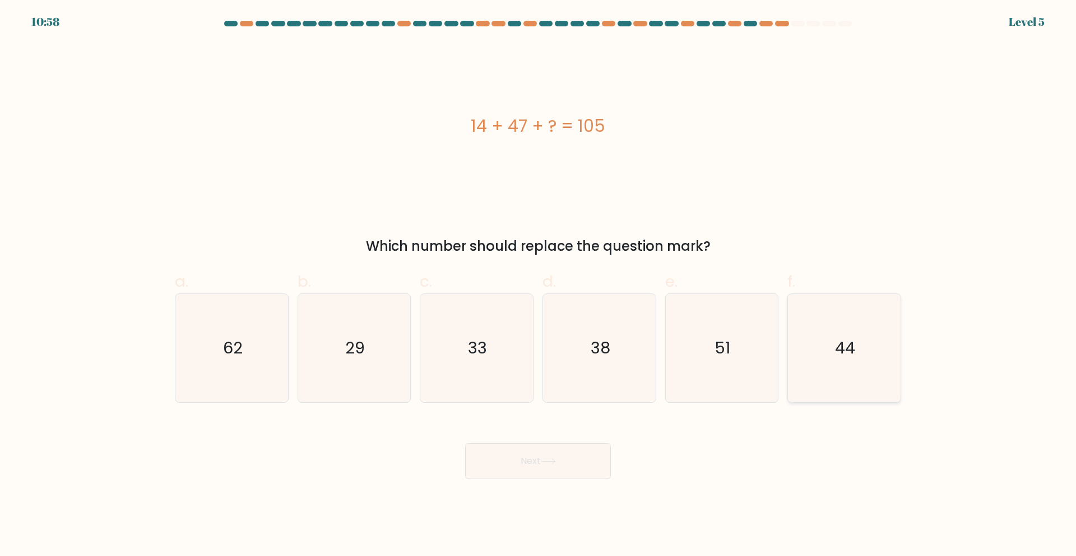
click at [867, 357] on icon "44" at bounding box center [844, 348] width 108 height 108
click at [539, 285] on input "f. 44" at bounding box center [538, 281] width 1 height 7
radio input "true"
click at [570, 464] on button "Next" at bounding box center [538, 461] width 146 height 36
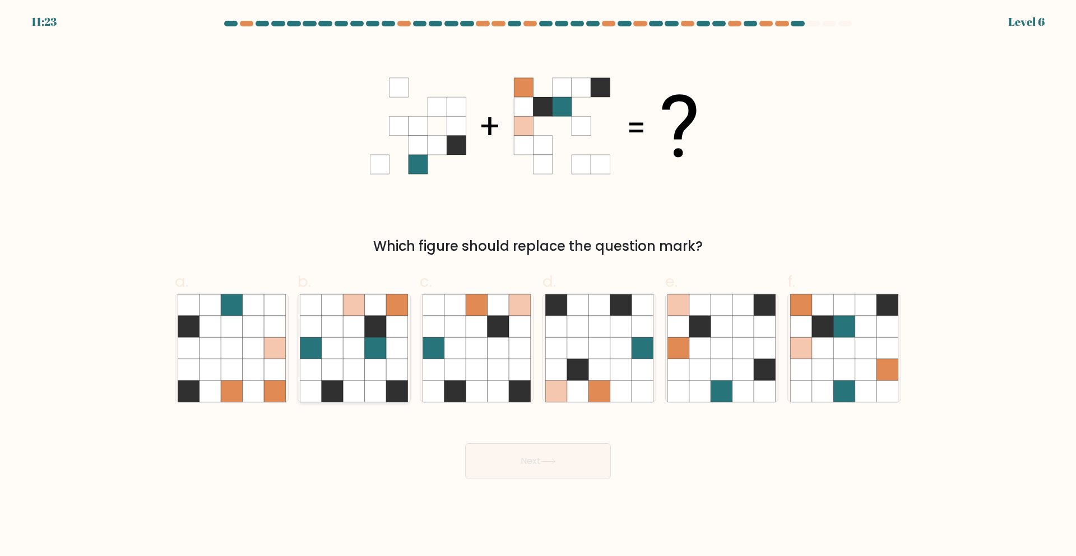
click at [368, 399] on icon at bounding box center [375, 390] width 21 height 21
click at [538, 285] on input "b." at bounding box center [538, 281] width 1 height 7
radio input "true"
click at [502, 465] on button "Next" at bounding box center [538, 461] width 146 height 36
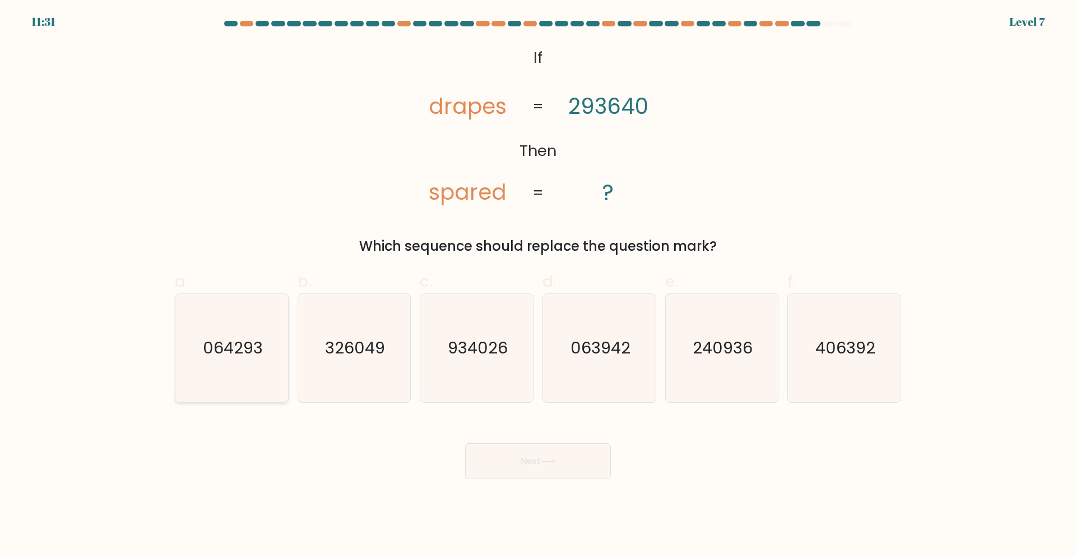
click at [266, 334] on icon "064293" at bounding box center [232, 348] width 108 height 108
click at [538, 285] on input "a. 064293" at bounding box center [538, 281] width 1 height 7
radio input "true"
click at [488, 468] on button "Next" at bounding box center [538, 461] width 146 height 36
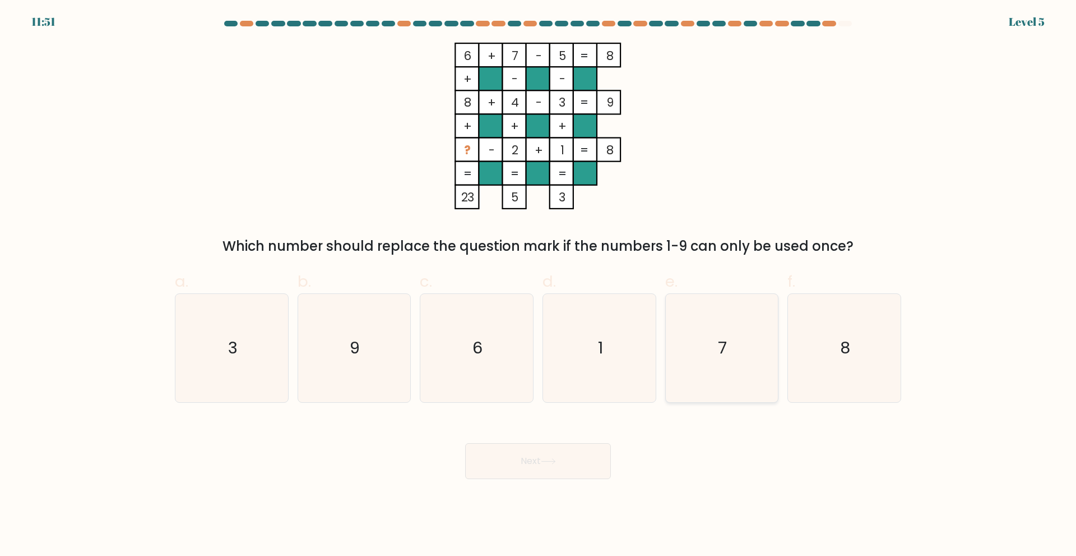
click at [673, 310] on icon "7" at bounding box center [722, 348] width 108 height 108
click at [539, 285] on input "e. 7" at bounding box center [538, 281] width 1 height 7
radio input "true"
click at [582, 446] on button "Next" at bounding box center [538, 461] width 146 height 36
click at [572, 460] on button "Next" at bounding box center [538, 461] width 146 height 36
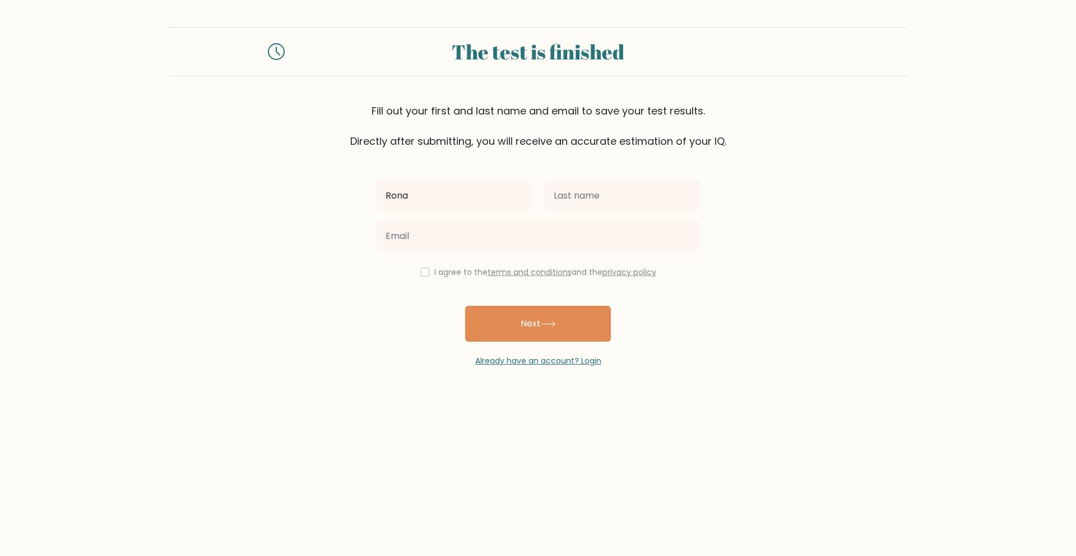
type input "Ronaldo"
click at [580, 195] on input "text" at bounding box center [622, 195] width 155 height 31
type input "Pangilinan"
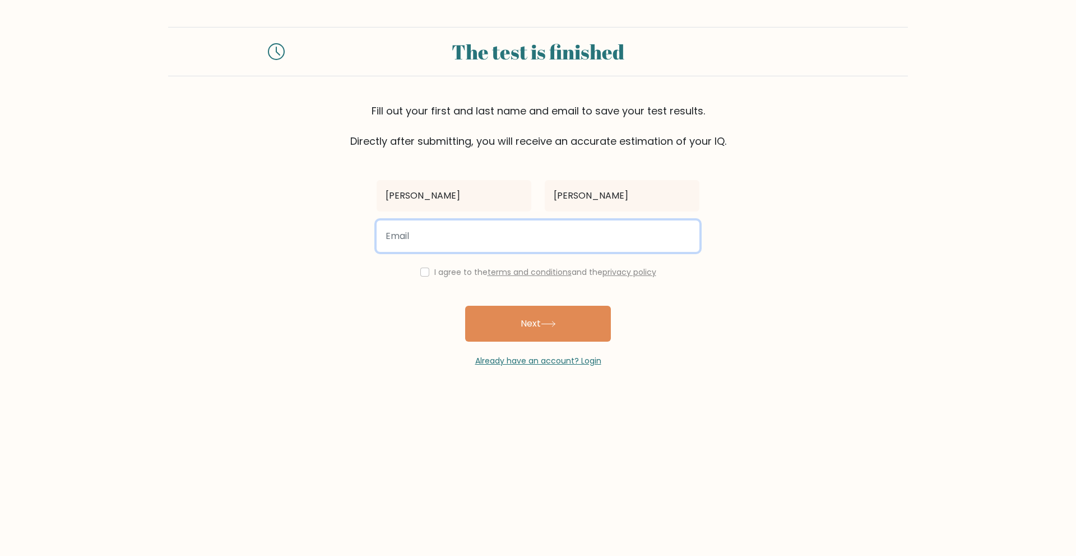
click at [535, 243] on input "email" at bounding box center [538, 235] width 323 height 31
type input "ronpangilinan6@gmail.com"
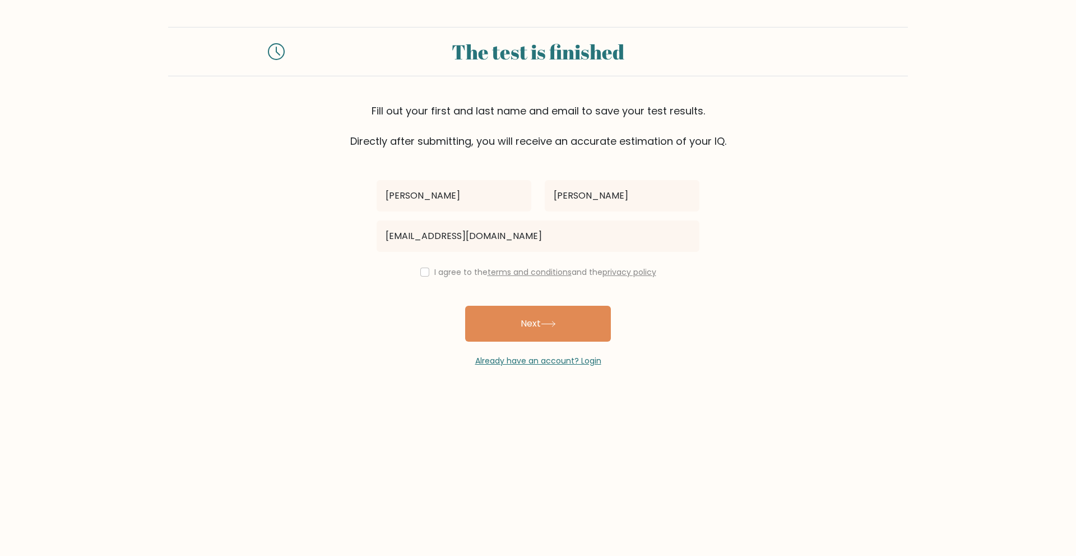
click at [427, 271] on div "I agree to the terms and conditions and the privacy policy" at bounding box center [538, 271] width 336 height 13
click at [434, 269] on label "I agree to the terms and conditions and the privacy policy" at bounding box center [545, 271] width 222 height 11
click at [426, 271] on input "checkbox" at bounding box center [424, 271] width 9 height 9
checkbox input "true"
click at [492, 316] on button "Next" at bounding box center [538, 324] width 146 height 36
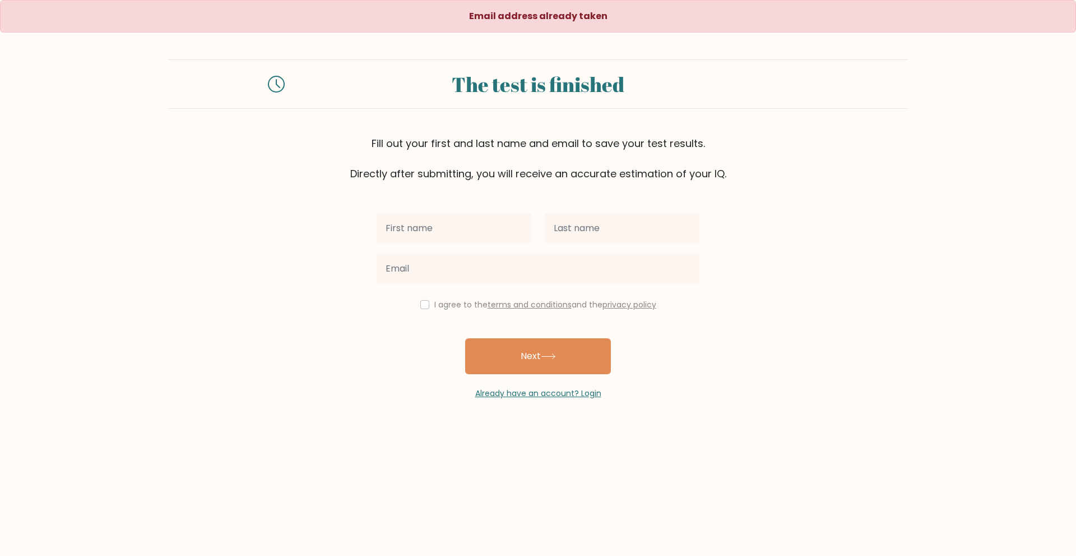
click at [457, 230] on input "text" at bounding box center [454, 227] width 155 height 31
type input "[PERSON_NAME]"
click at [575, 223] on input "text" at bounding box center [622, 227] width 155 height 31
type input "[PERSON_NAME]"
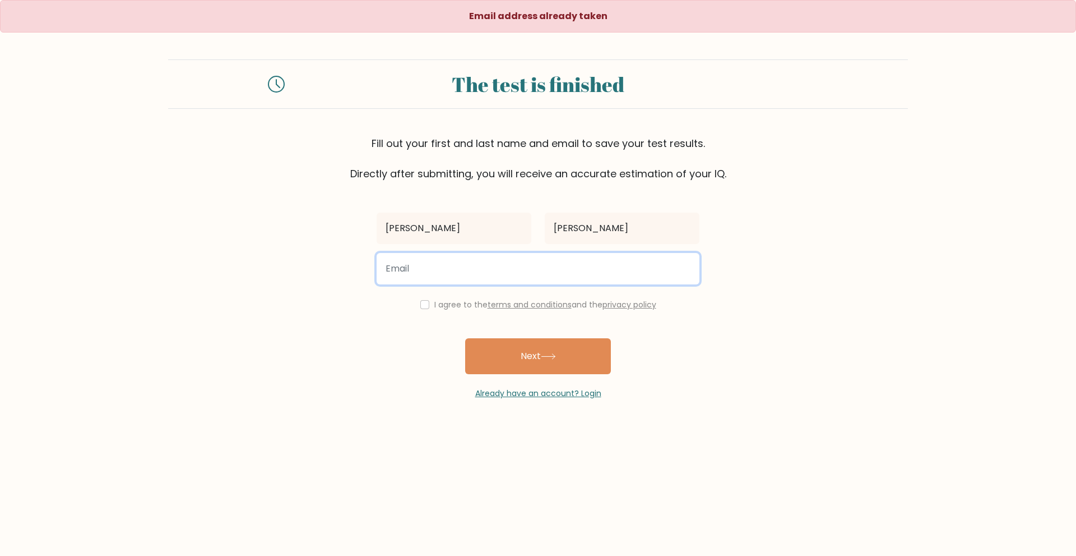
click at [442, 280] on input "email" at bounding box center [538, 268] width 323 height 31
type input "[EMAIL_ADDRESS][DOMAIN_NAME]"
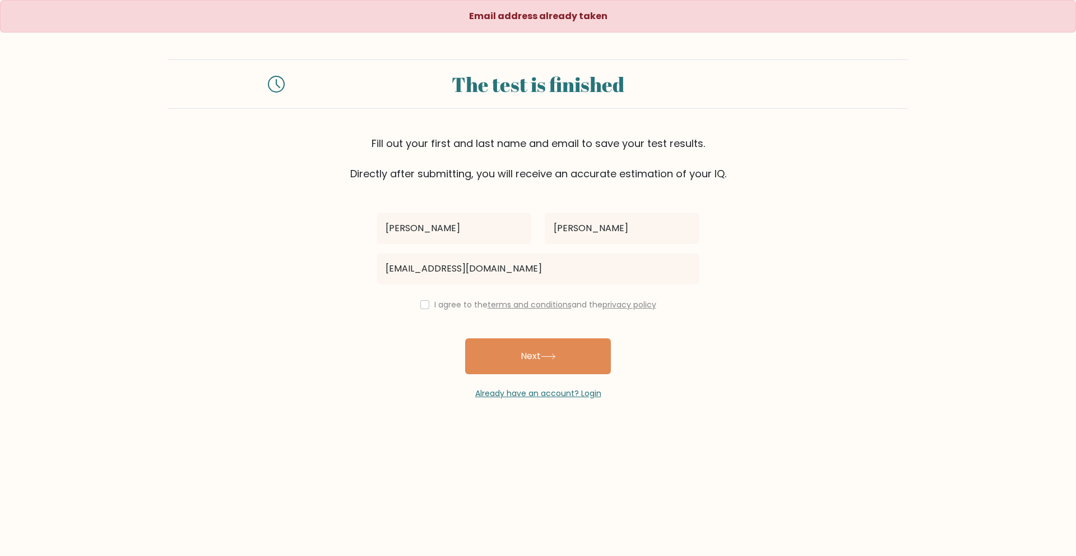
click at [422, 299] on div "I agree to the terms and conditions and the privacy policy" at bounding box center [538, 304] width 336 height 13
click at [422, 307] on input "checkbox" at bounding box center [424, 304] width 9 height 9
checkbox input "true"
click at [488, 351] on button "Next" at bounding box center [538, 356] width 146 height 36
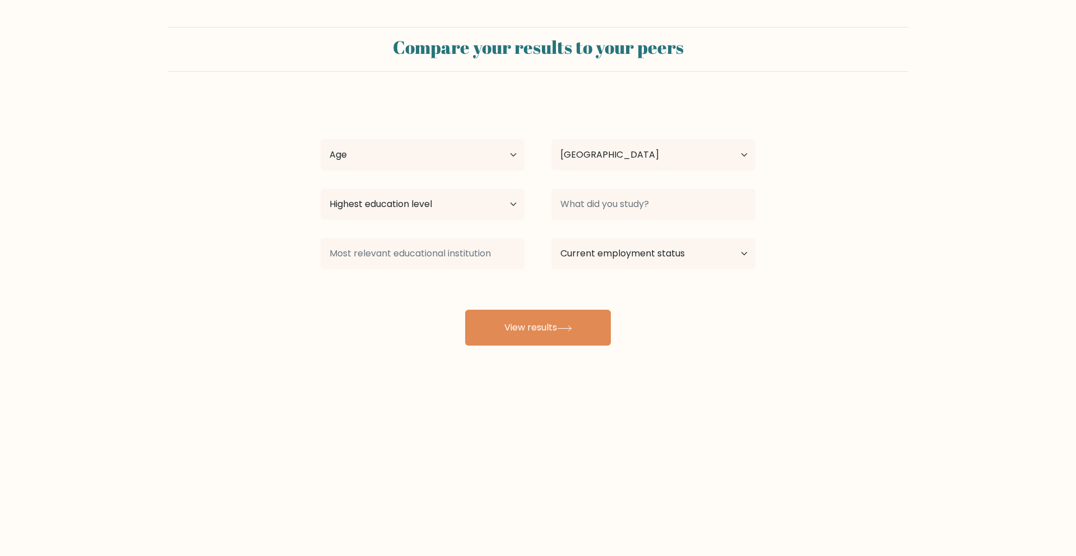
select select "PH"
click at [502, 317] on button "View results" at bounding box center [538, 327] width 146 height 36
click at [460, 162] on select "Age Under 18 years old 18-24 years old 25-34 years old 35-44 years old 45-54 ye…" at bounding box center [423, 154] width 204 height 31
select select "18_24"
click at [321, 139] on select "Age Under 18 years old 18-24 years old 25-34 years old 35-44 years old 45-54 ye…" at bounding box center [423, 154] width 204 height 31
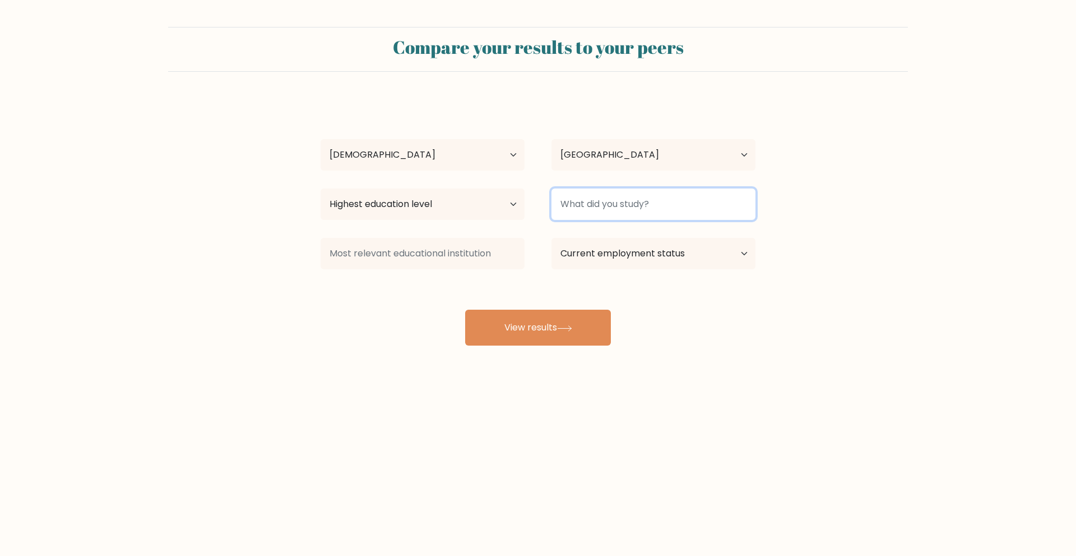
click at [571, 211] on input at bounding box center [654, 203] width 204 height 31
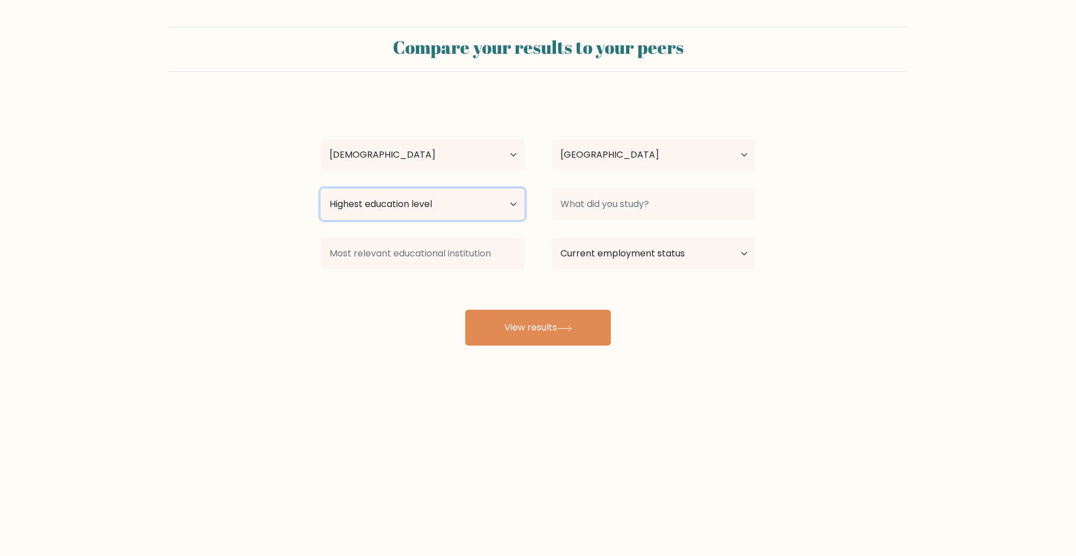
click at [497, 204] on select "Highest education level No schooling Primary Lower Secondary Upper Secondary Oc…" at bounding box center [423, 203] width 204 height 31
select select "lower_secondary"
click at [321, 188] on select "Highest education level No schooling Primary Lower Secondary Upper Secondary Oc…" at bounding box center [423, 203] width 204 height 31
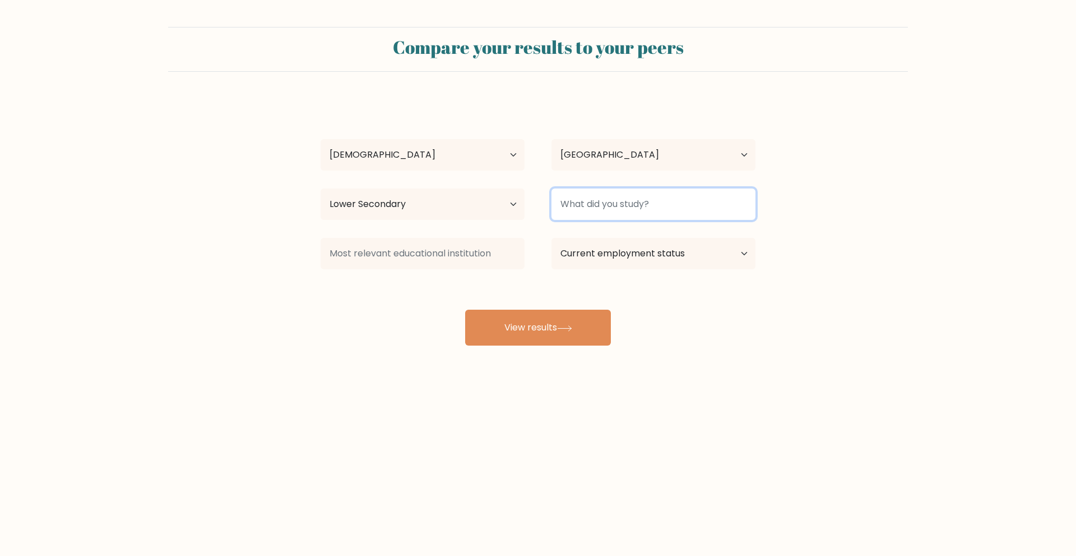
click at [601, 203] on input at bounding box center [654, 203] width 204 height 31
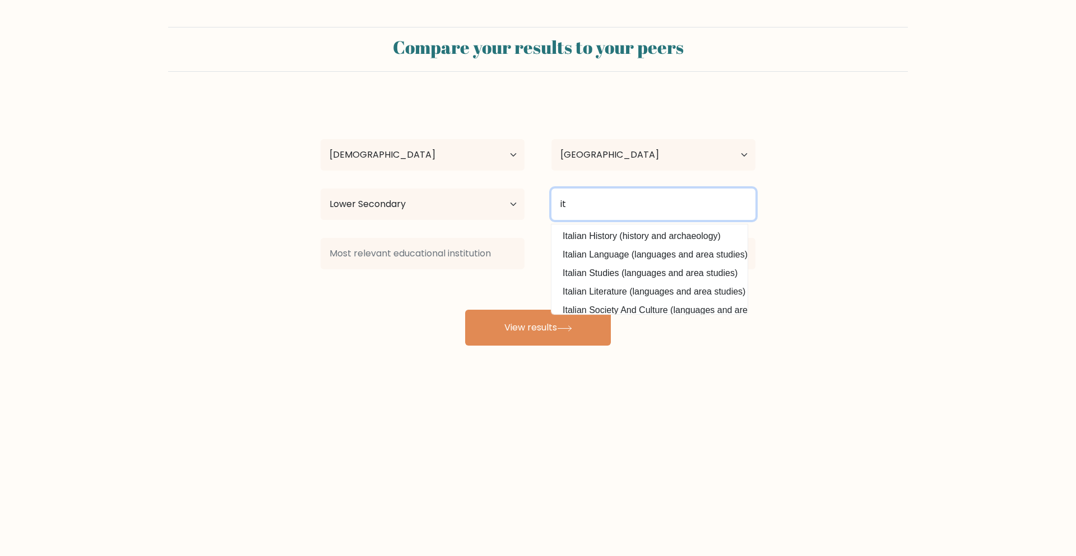
type input "it"
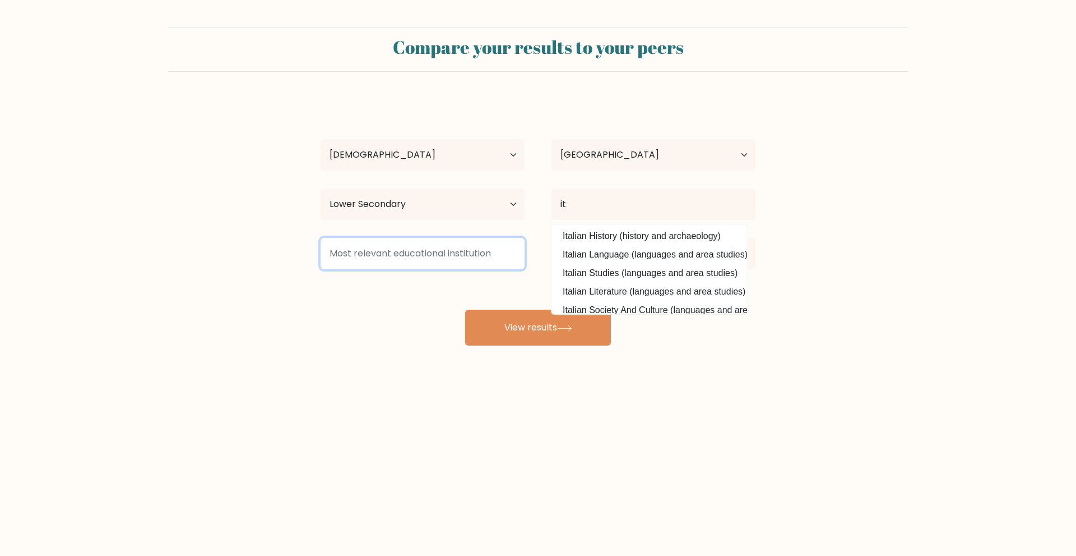
click at [471, 262] on input at bounding box center [423, 253] width 204 height 31
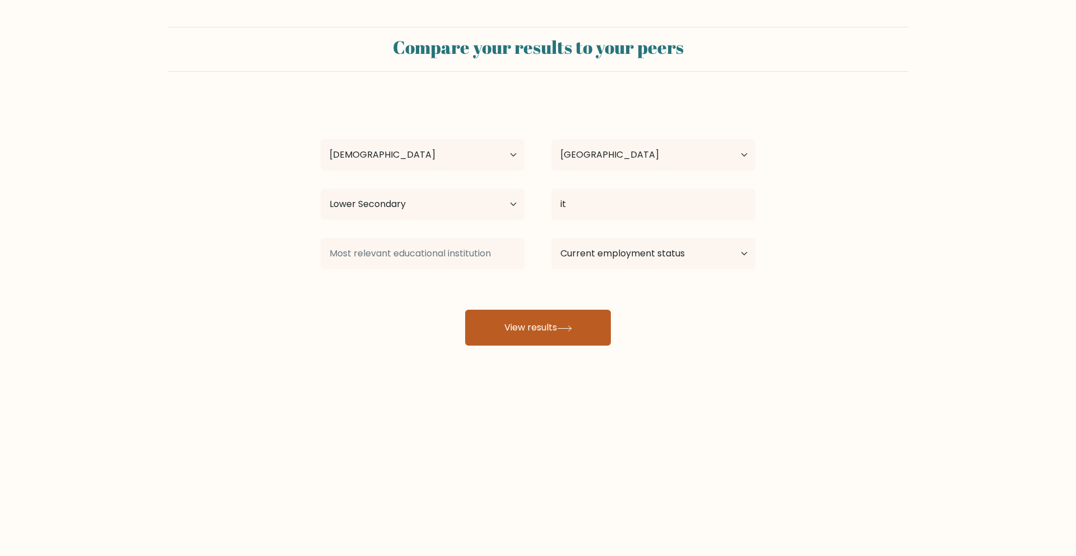
click at [542, 328] on button "View results" at bounding box center [538, 327] width 146 height 36
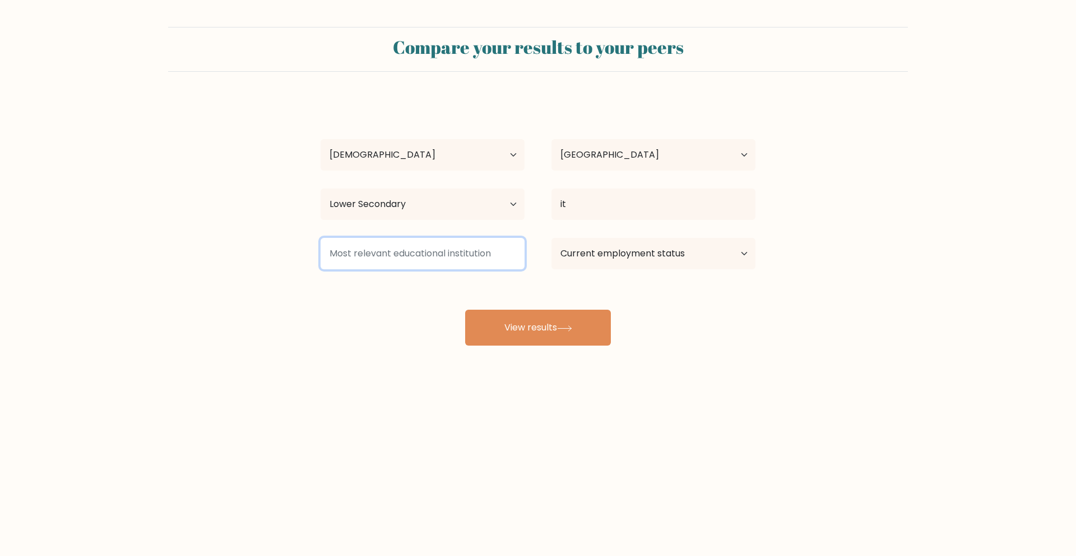
click at [480, 253] on input at bounding box center [423, 253] width 204 height 31
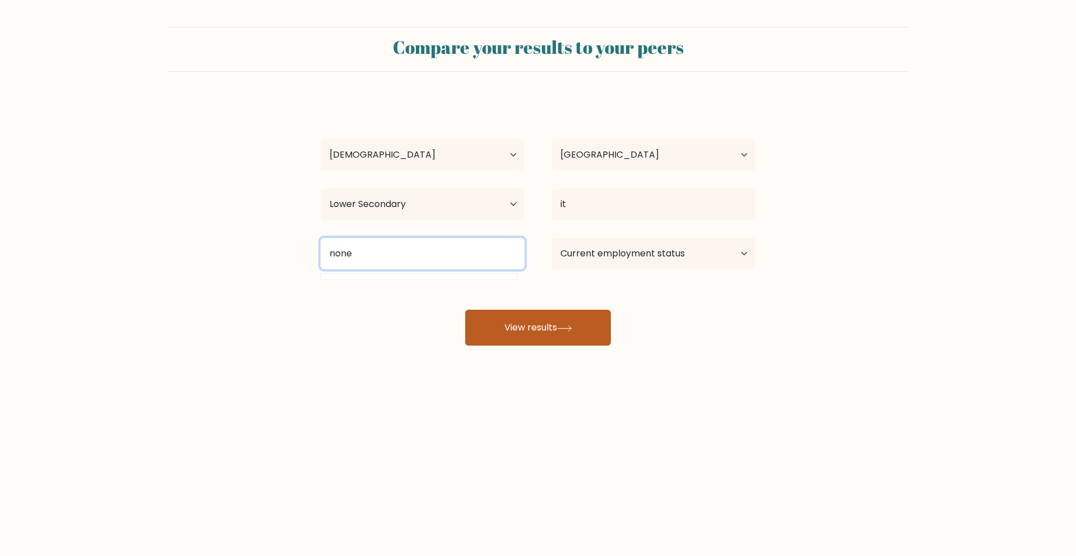
type input "none"
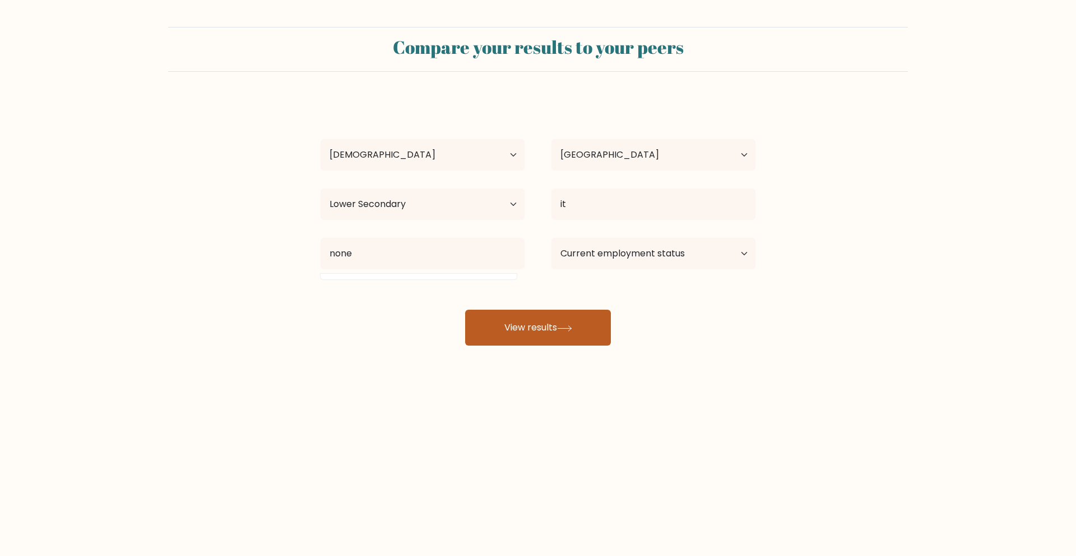
click at [556, 322] on button "View results" at bounding box center [538, 327] width 146 height 36
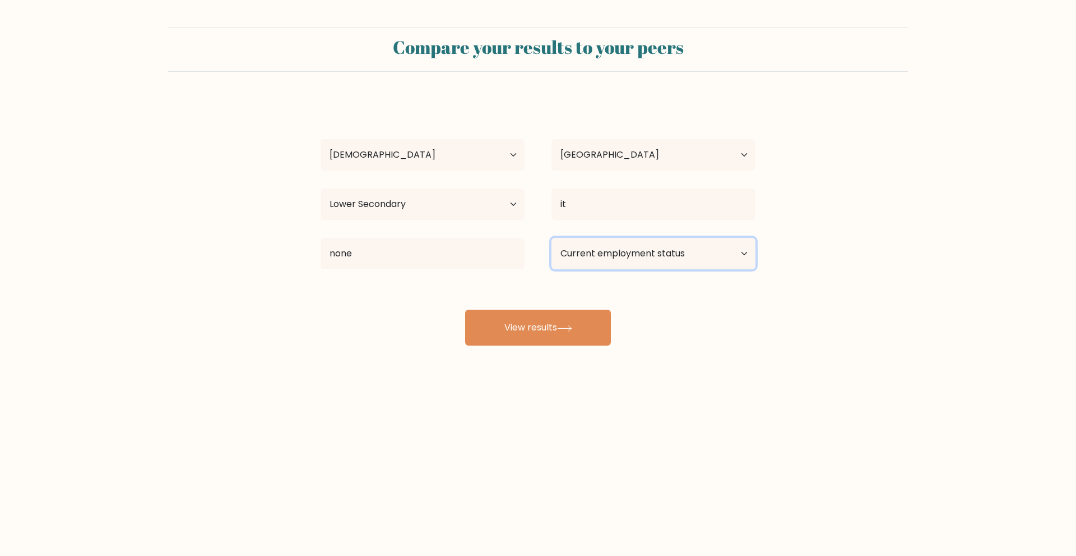
click at [607, 266] on select "Current employment status Employed Student Retired Other / prefer not to answer" at bounding box center [654, 253] width 204 height 31
select select "other"
click at [552, 238] on select "Current employment status Employed Student Retired Other / prefer not to answer" at bounding box center [654, 253] width 204 height 31
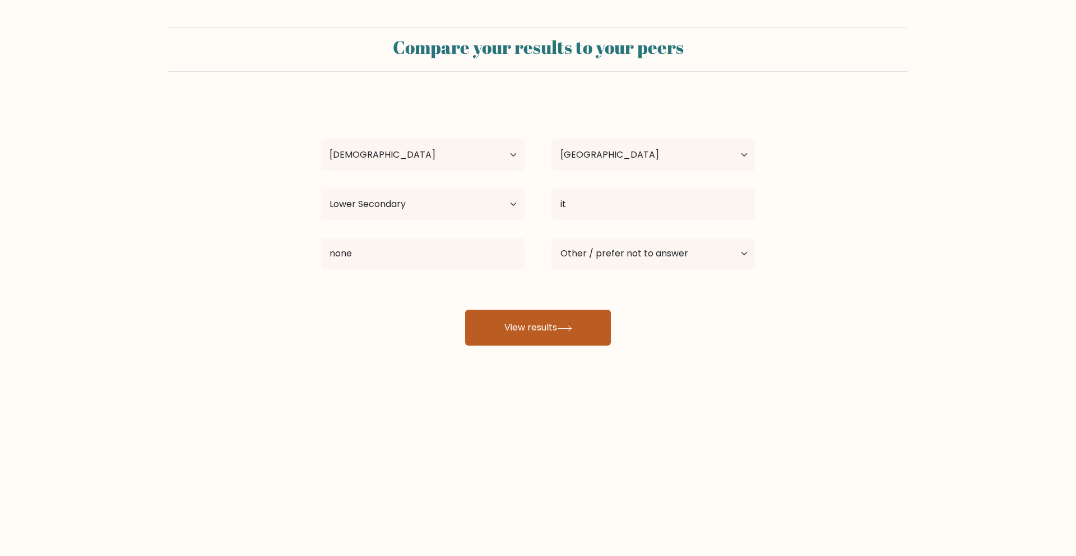
click at [590, 323] on button "View results" at bounding box center [538, 327] width 146 height 36
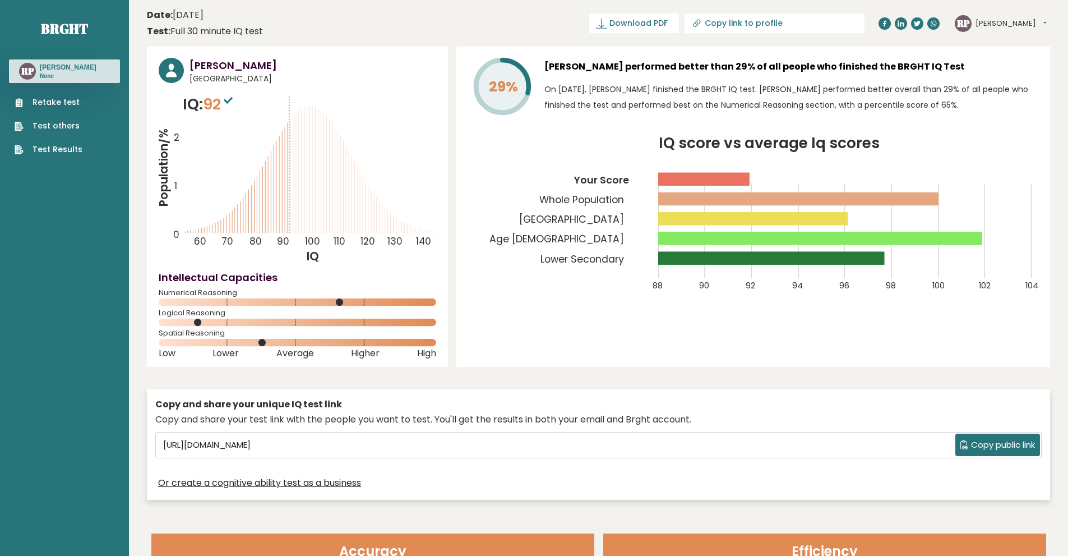
click at [668, 22] on span "Download PDF" at bounding box center [638, 23] width 58 height 12
